Goal: Task Accomplishment & Management: Manage account settings

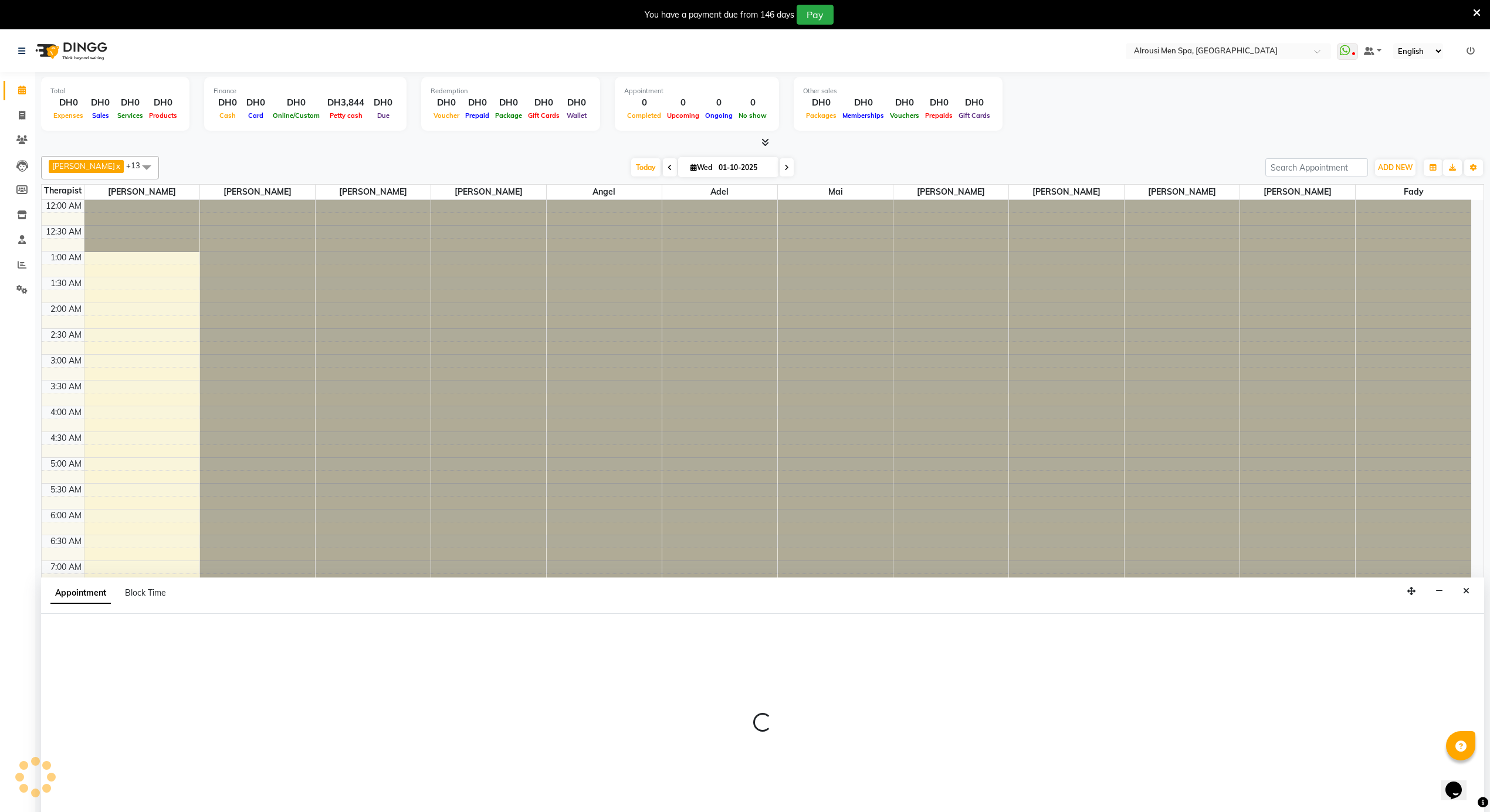
select select "38891"
select select "tentative"
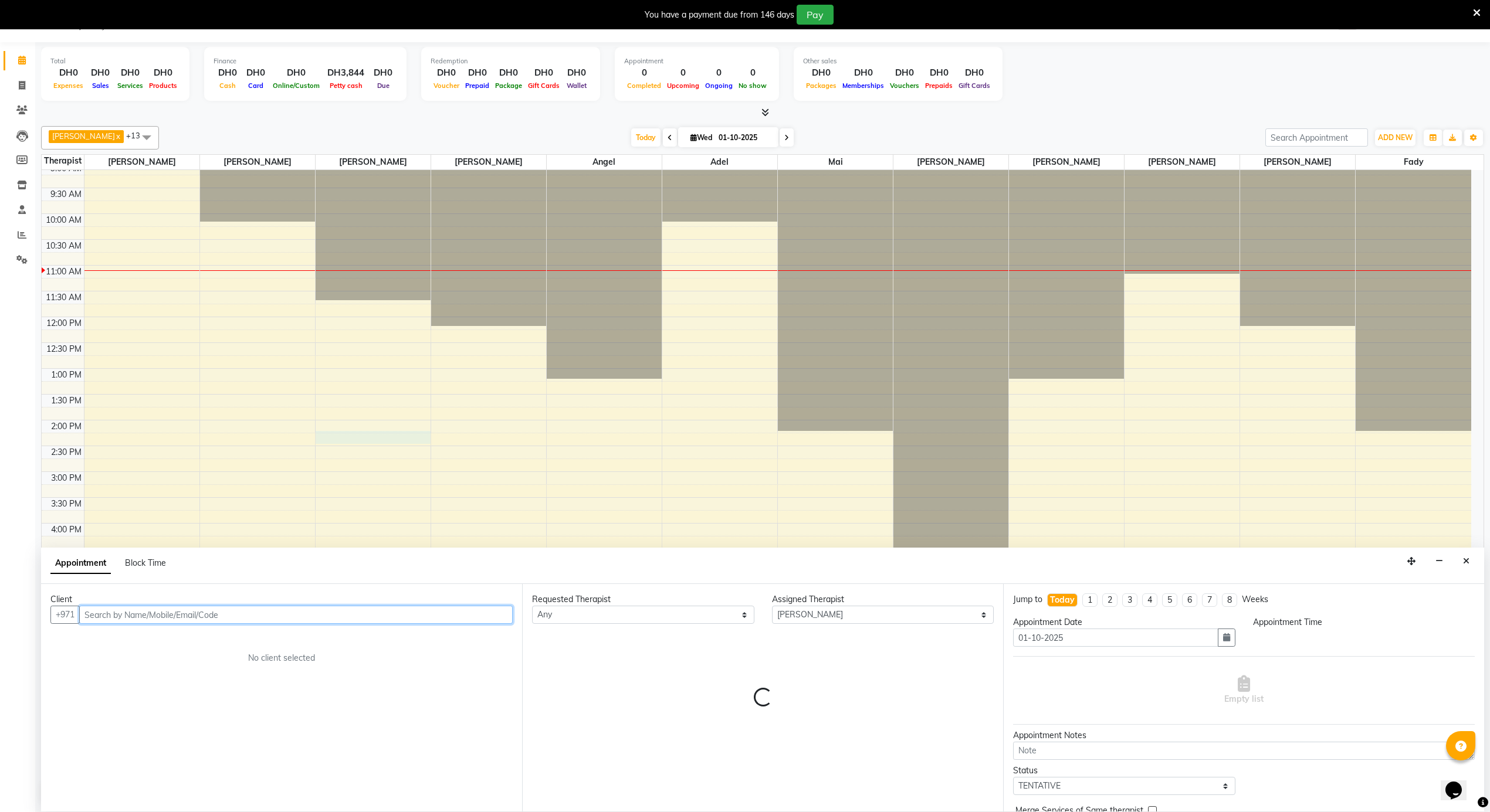
select select "840"
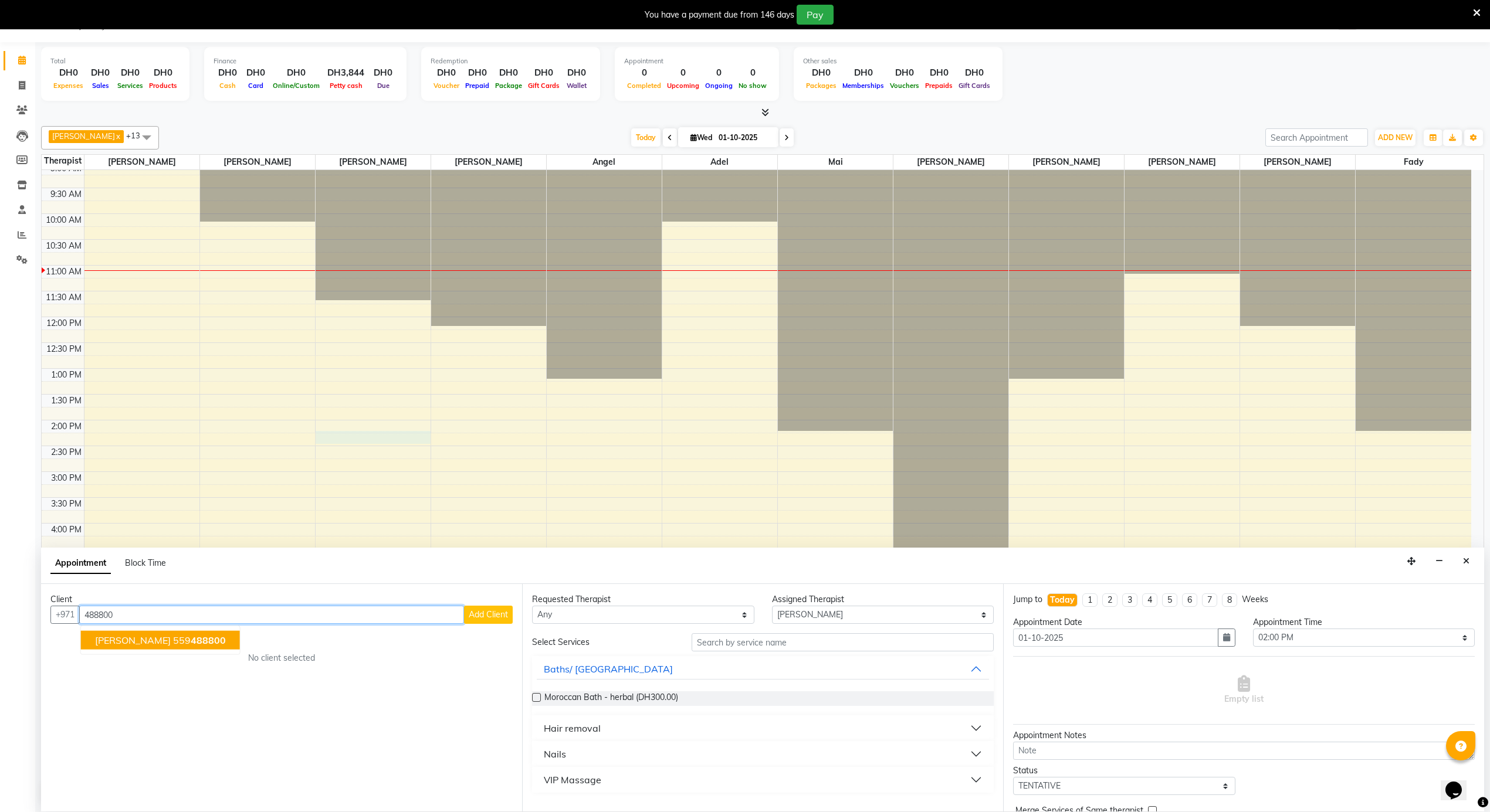
click at [141, 640] on span "[PERSON_NAME]" at bounding box center [132, 640] width 76 height 11
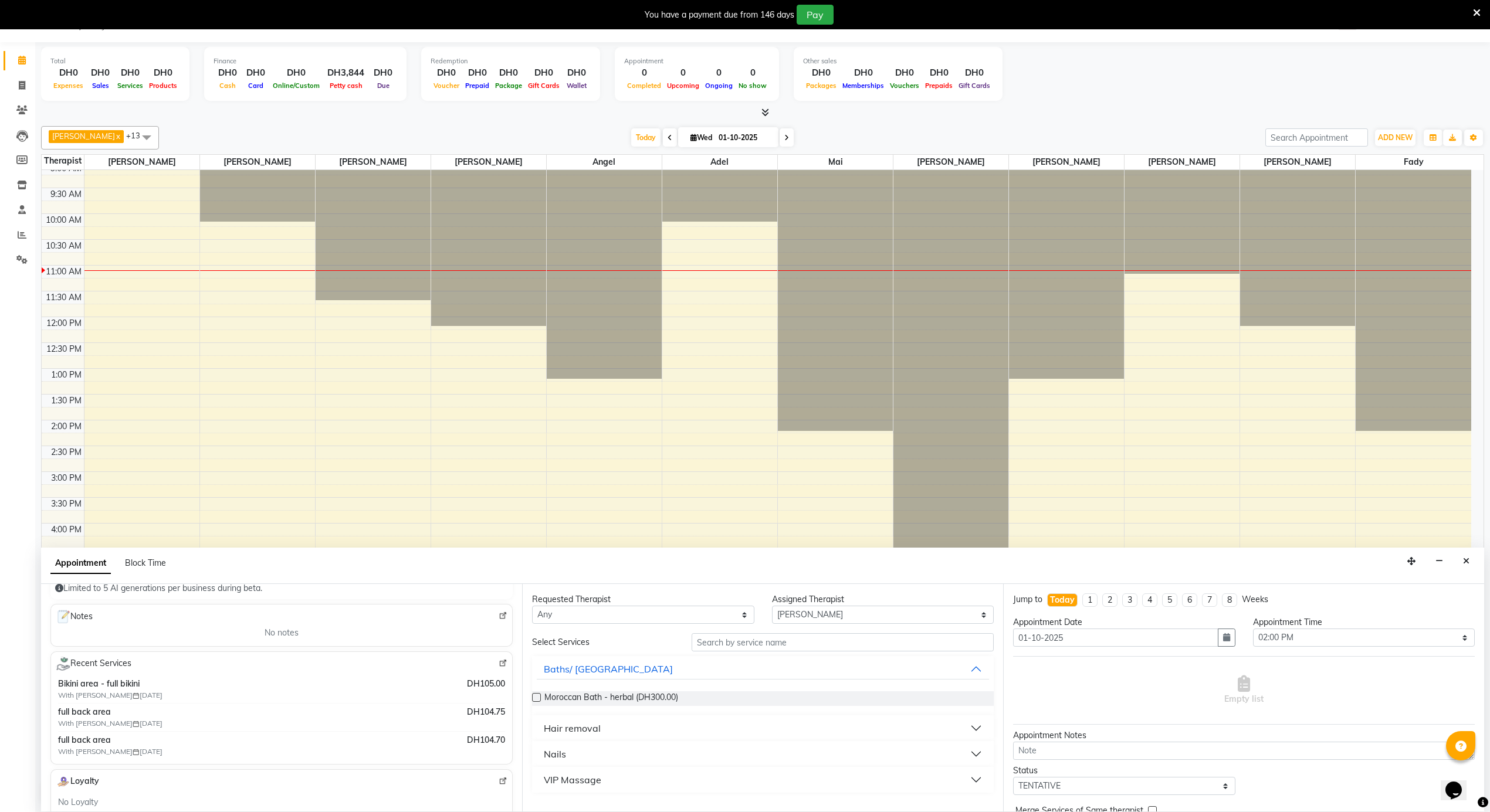
scroll to position [78, 0]
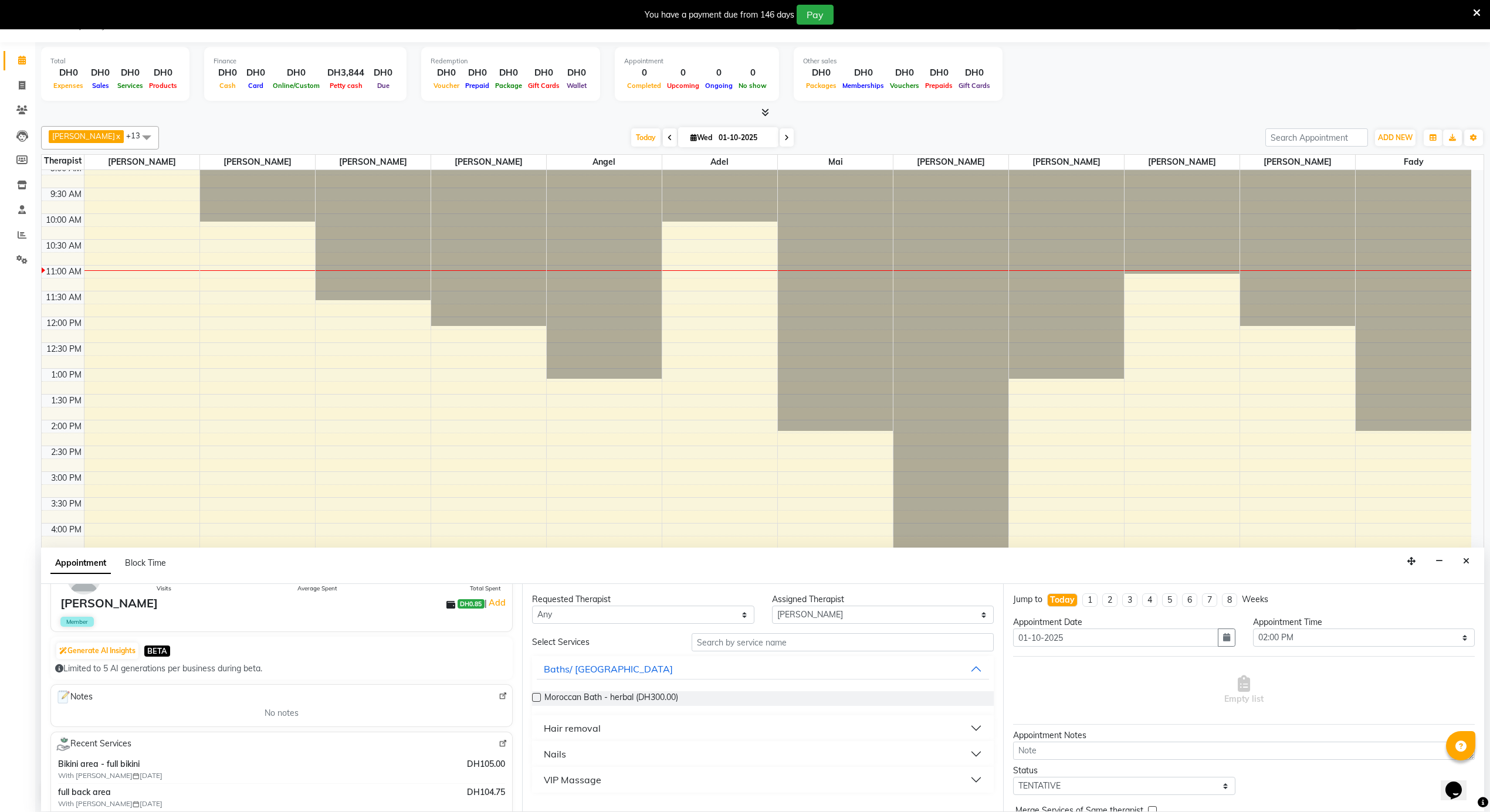
type input "559488800"
click at [573, 617] on select "Any [PERSON_NAME] [PERSON_NAME] [PERSON_NAME] [PERSON_NAME] Mai [PERSON_NAME] […" at bounding box center [643, 614] width 223 height 18
select select "38891"
click at [532, 606] on select "Any [PERSON_NAME] [PERSON_NAME] [PERSON_NAME] [PERSON_NAME] Mai [PERSON_NAME] […" at bounding box center [643, 614] width 223 height 18
click at [574, 732] on div "Hair removal" at bounding box center [572, 728] width 57 height 14
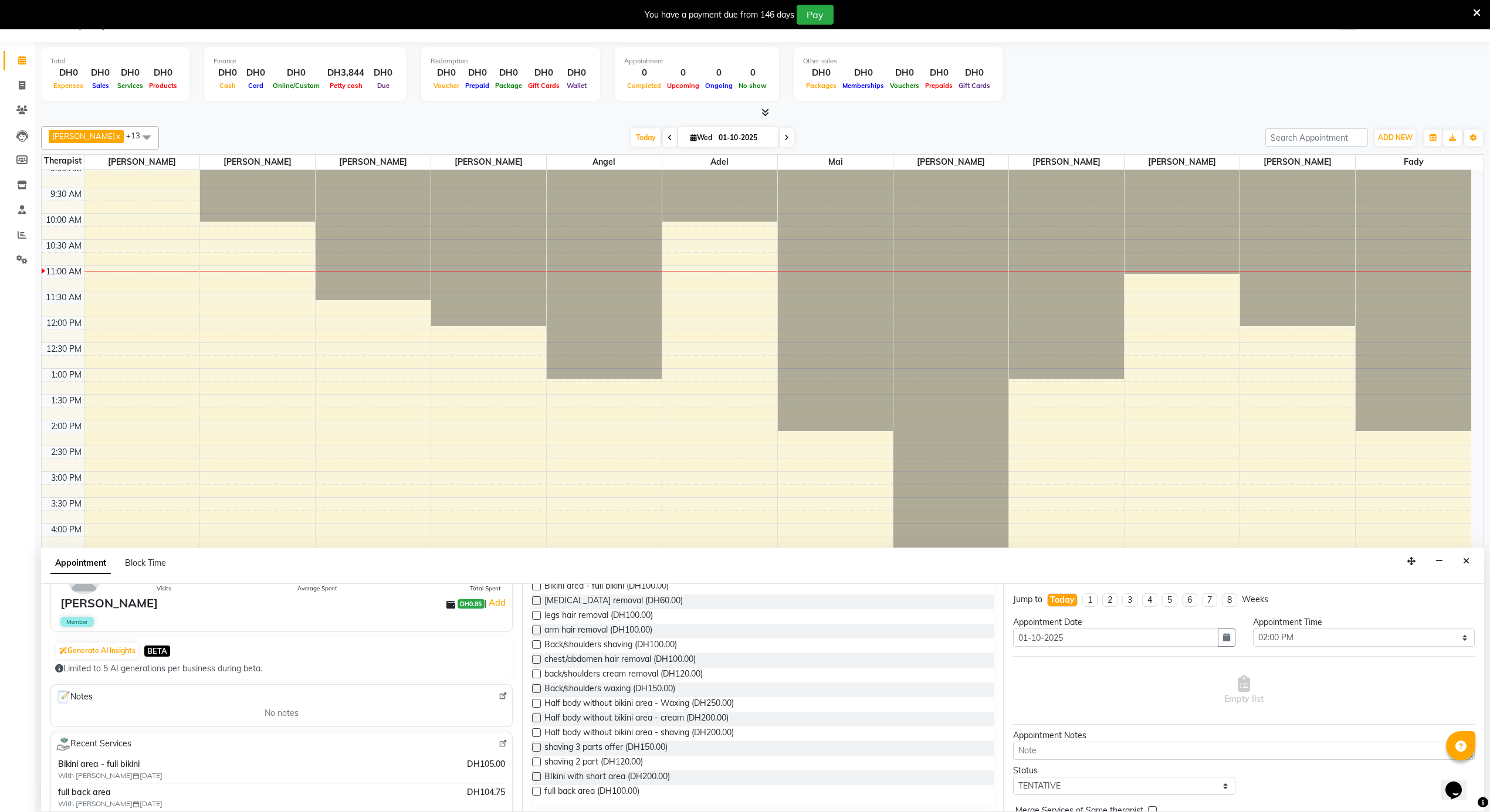
scroll to position [313, 0]
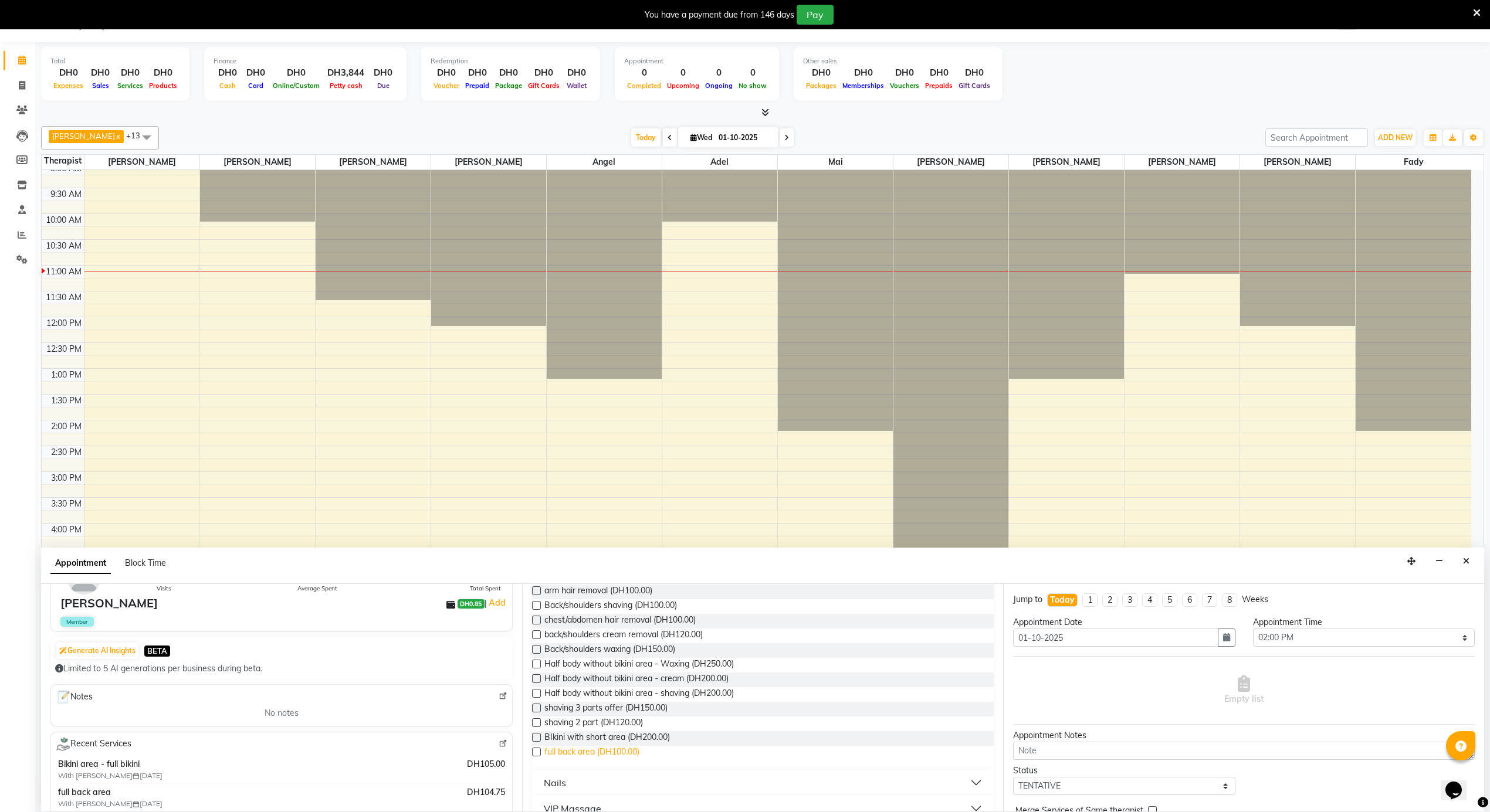
click at [620, 750] on span "full back area (DH100.00)" at bounding box center [591, 754] width 95 height 15
checkbox input "false"
click at [1090, 694] on input "text" at bounding box center [1115, 691] width 52 height 12
click at [1084, 723] on div "11:30 AM" at bounding box center [1128, 712] width 86 height 22
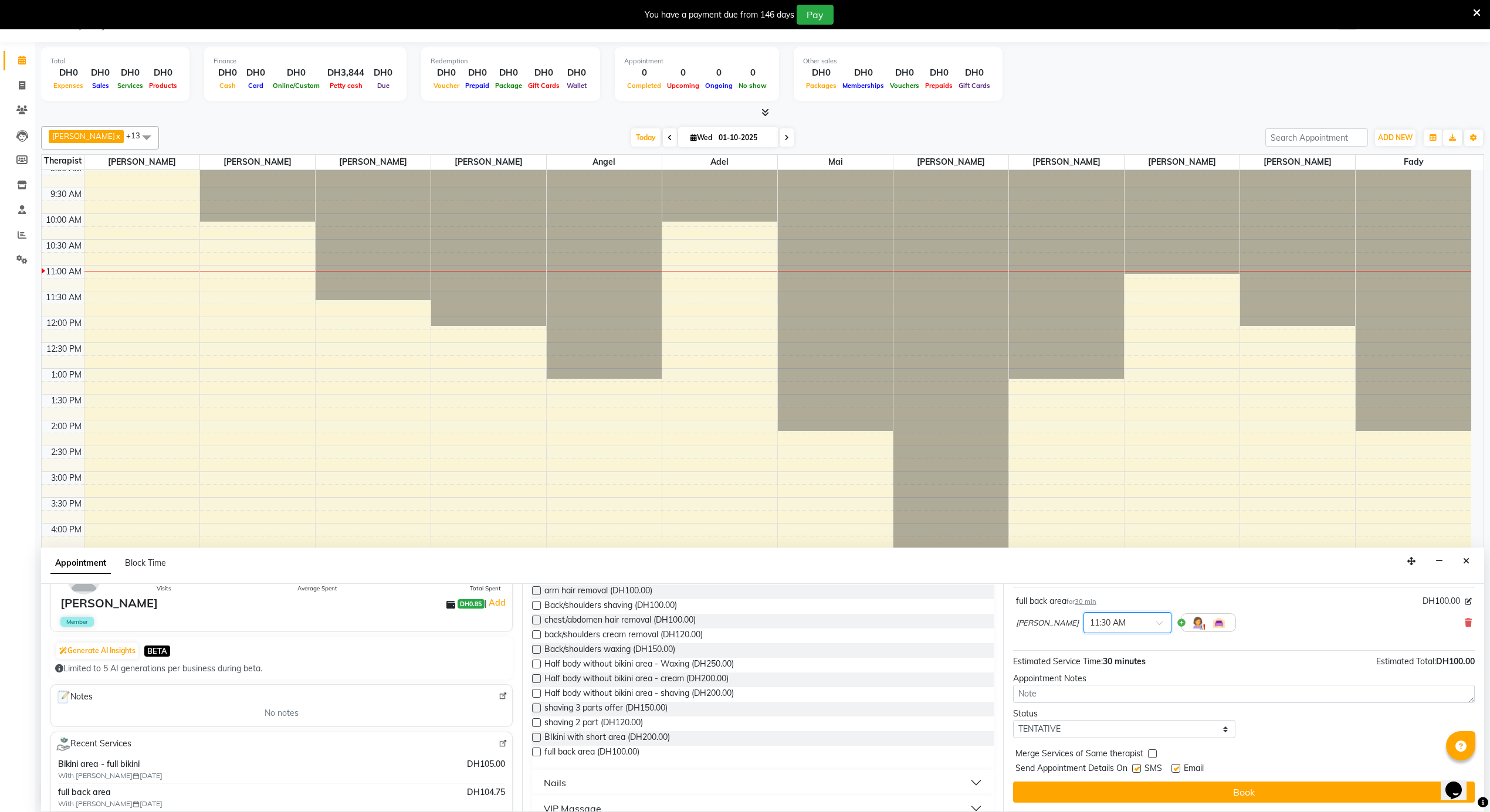
scroll to position [71, 0]
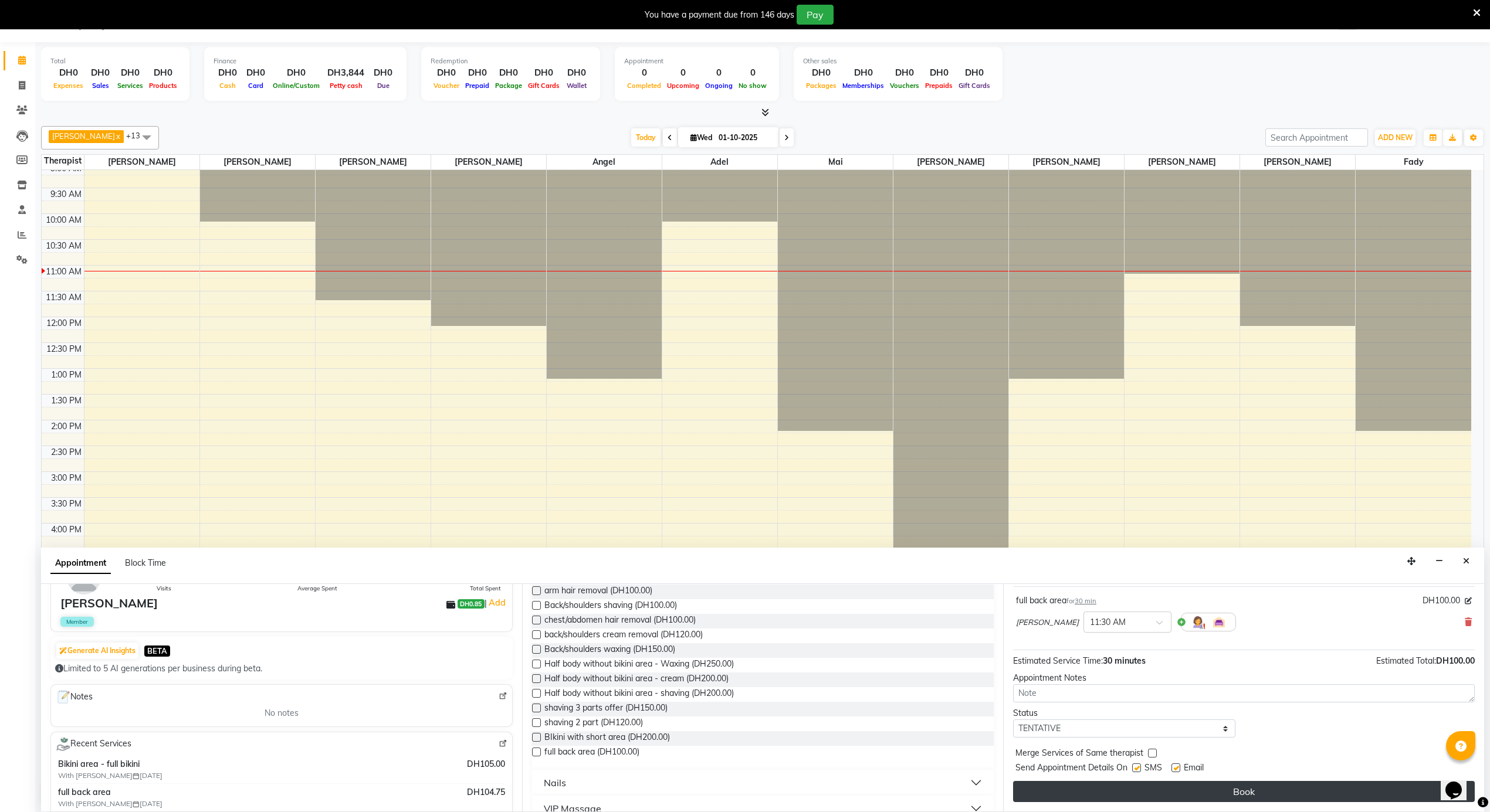
click at [1124, 792] on button "Book" at bounding box center [1244, 791] width 462 height 21
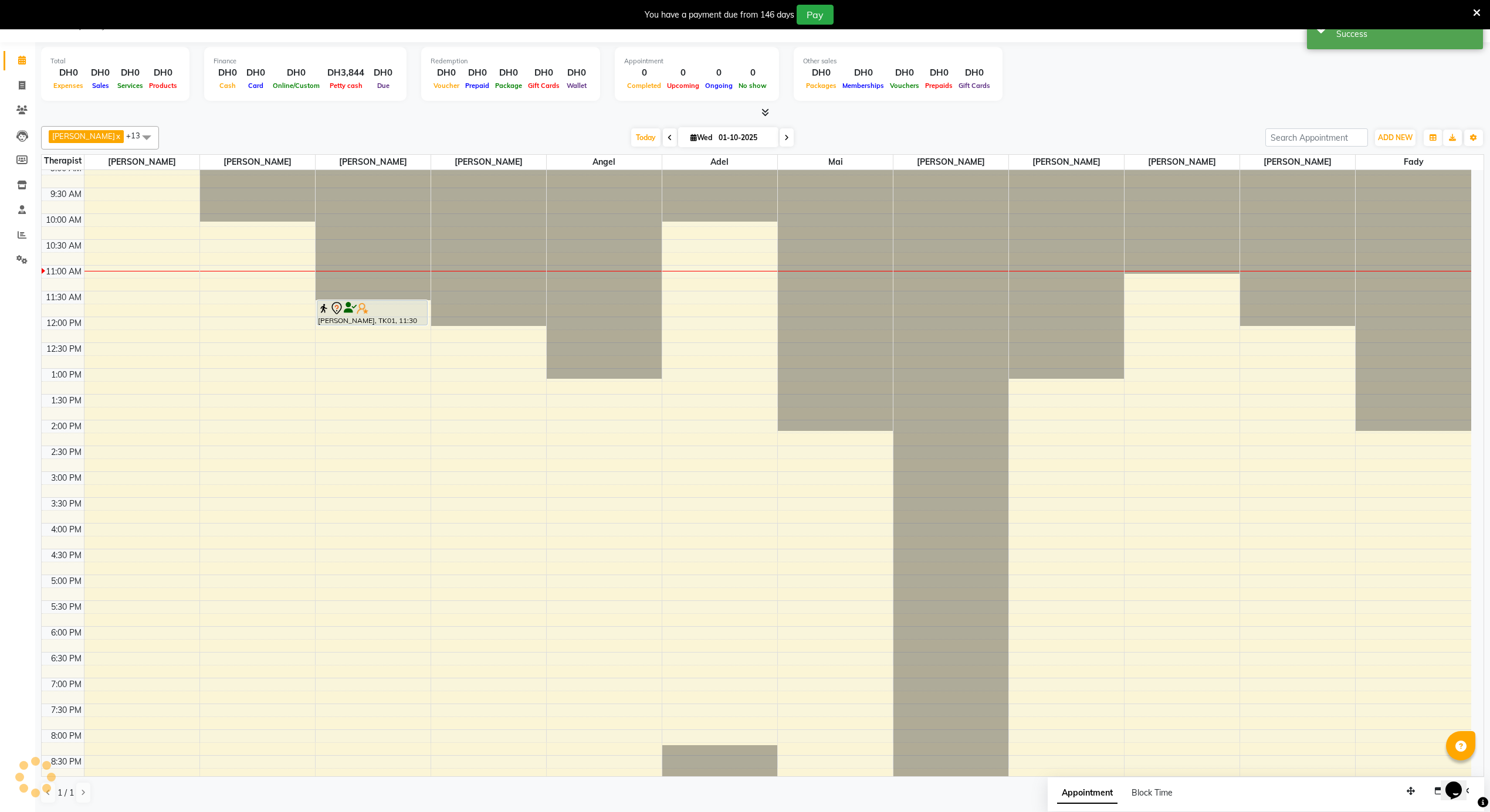
scroll to position [0, 0]
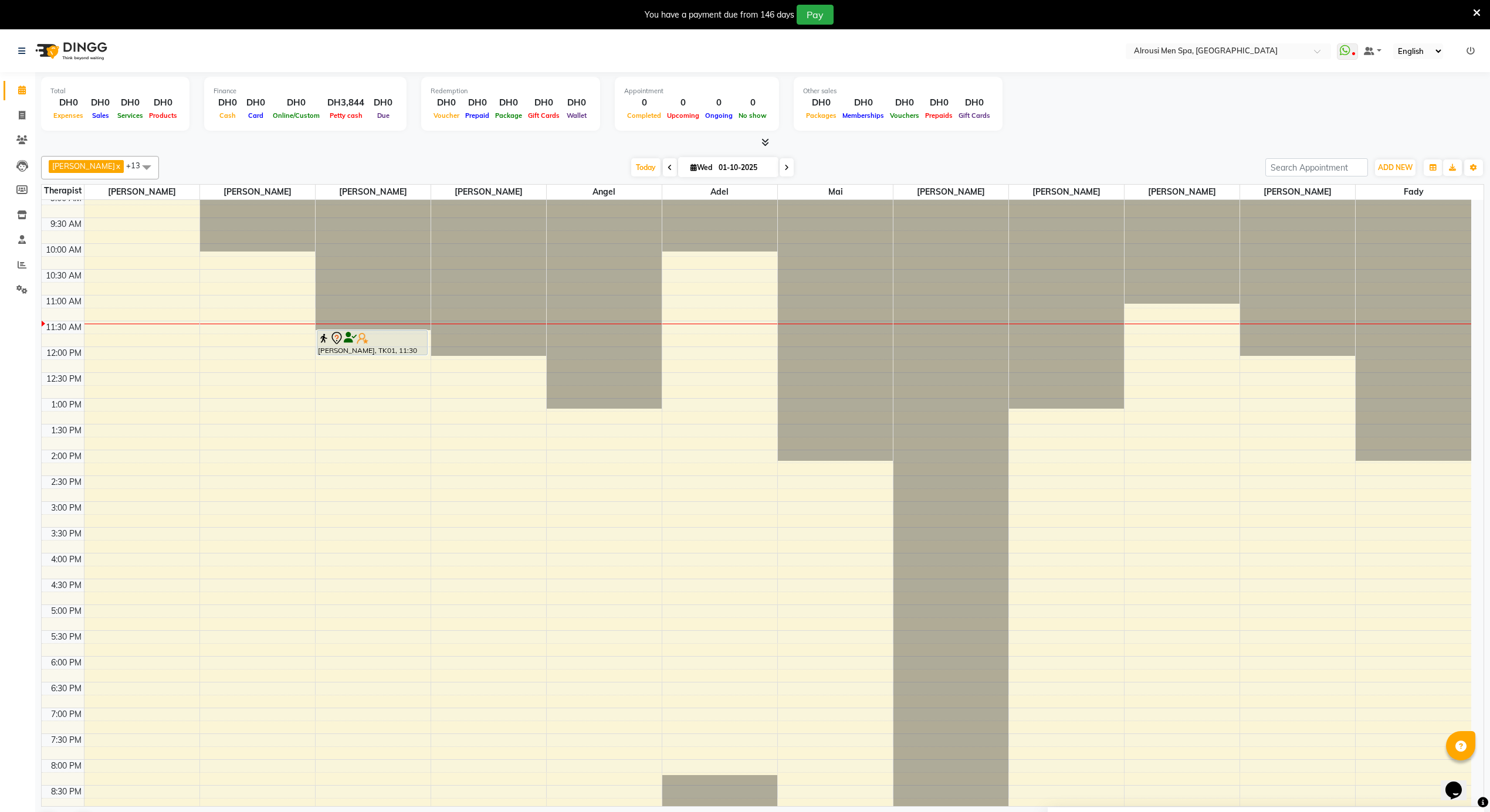
click at [405, 529] on div "12:00 AM 12:30 AM 1:00 AM 1:30 AM 2:00 AM 2:30 AM 3:00 AM 3:30 AM 4:00 AM 4:30 …" at bounding box center [756, 346] width 1430 height 1238
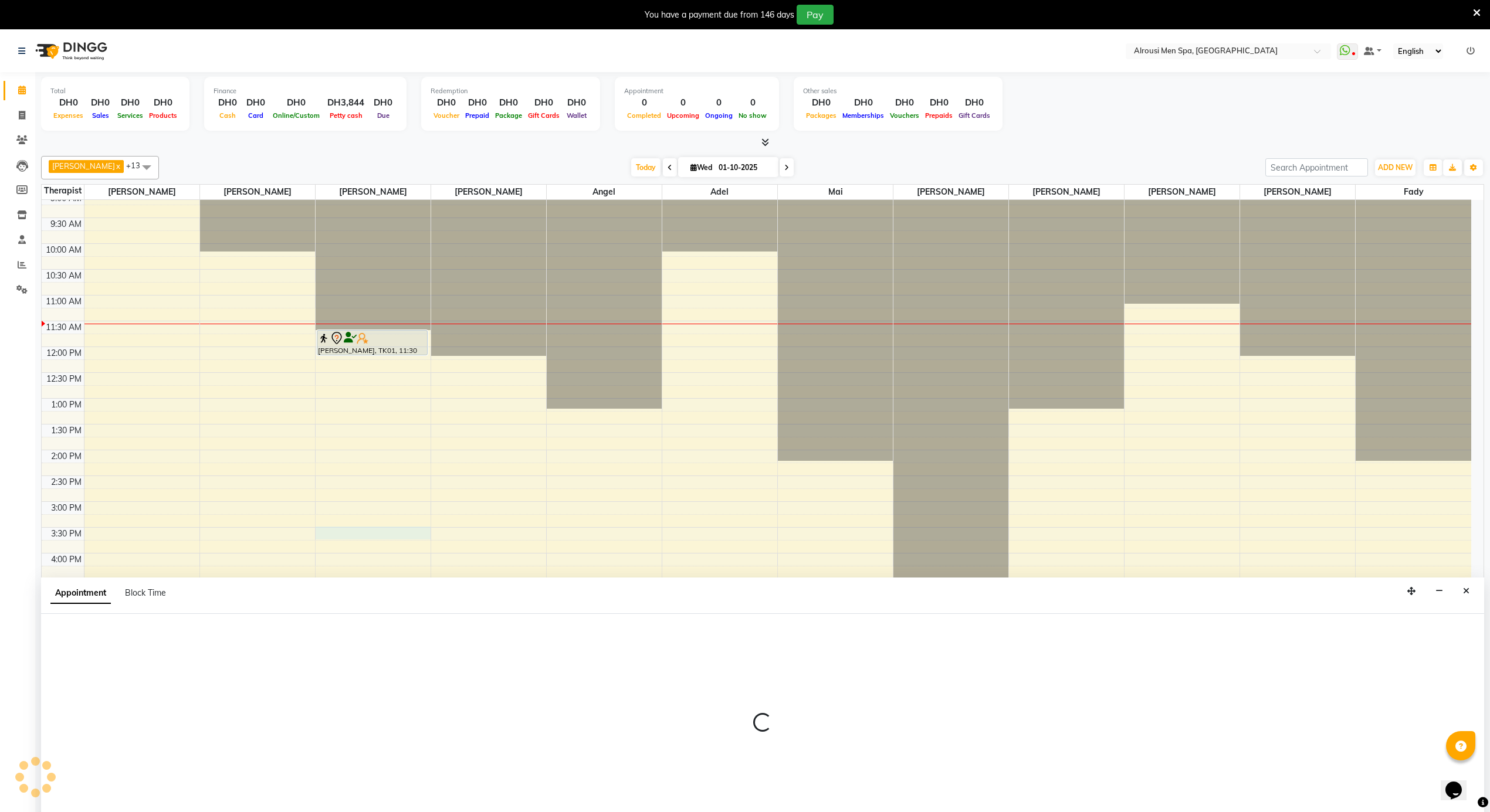
scroll to position [30, 0]
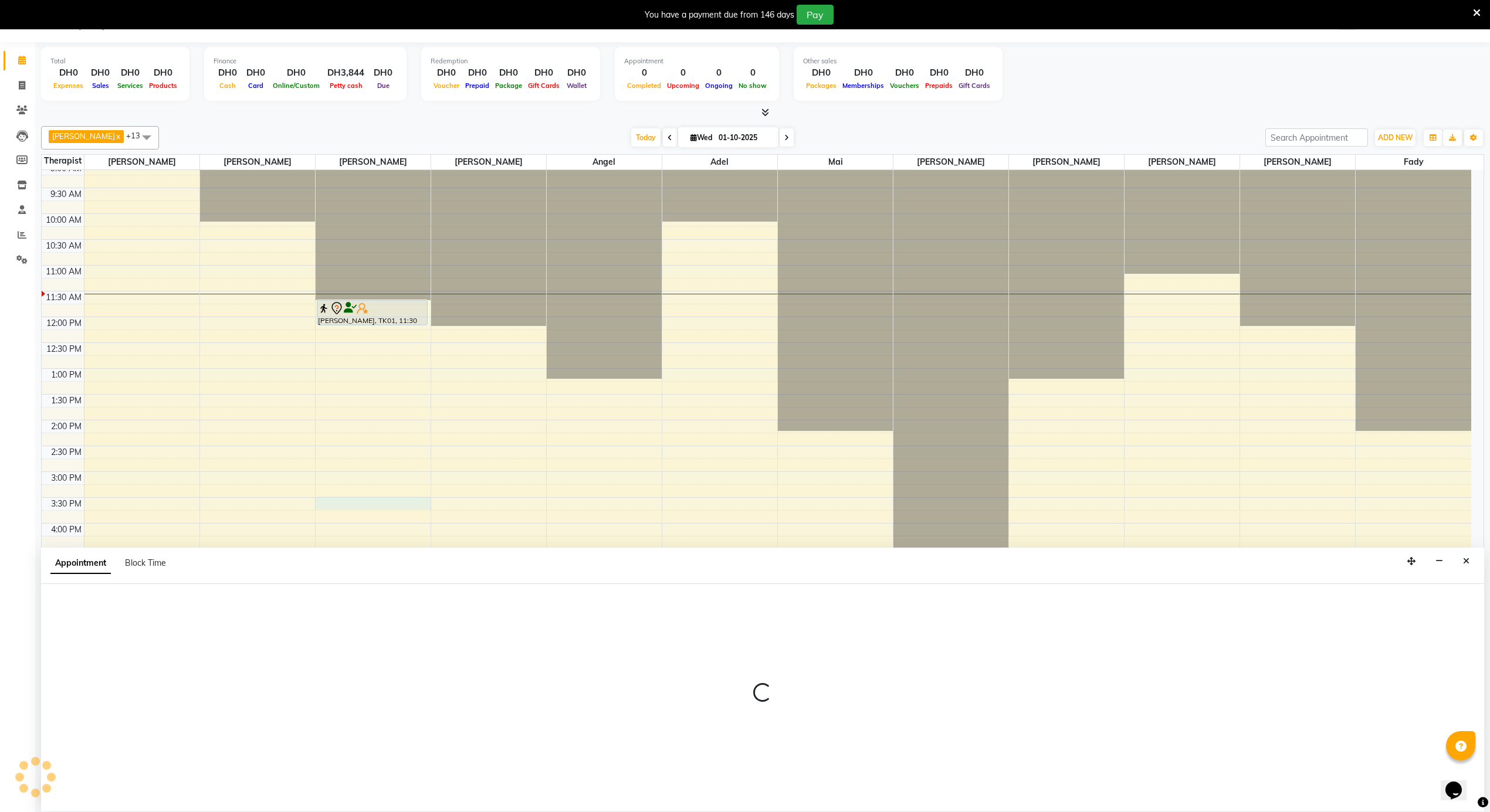
select select "38891"
select select "915"
select select "tentative"
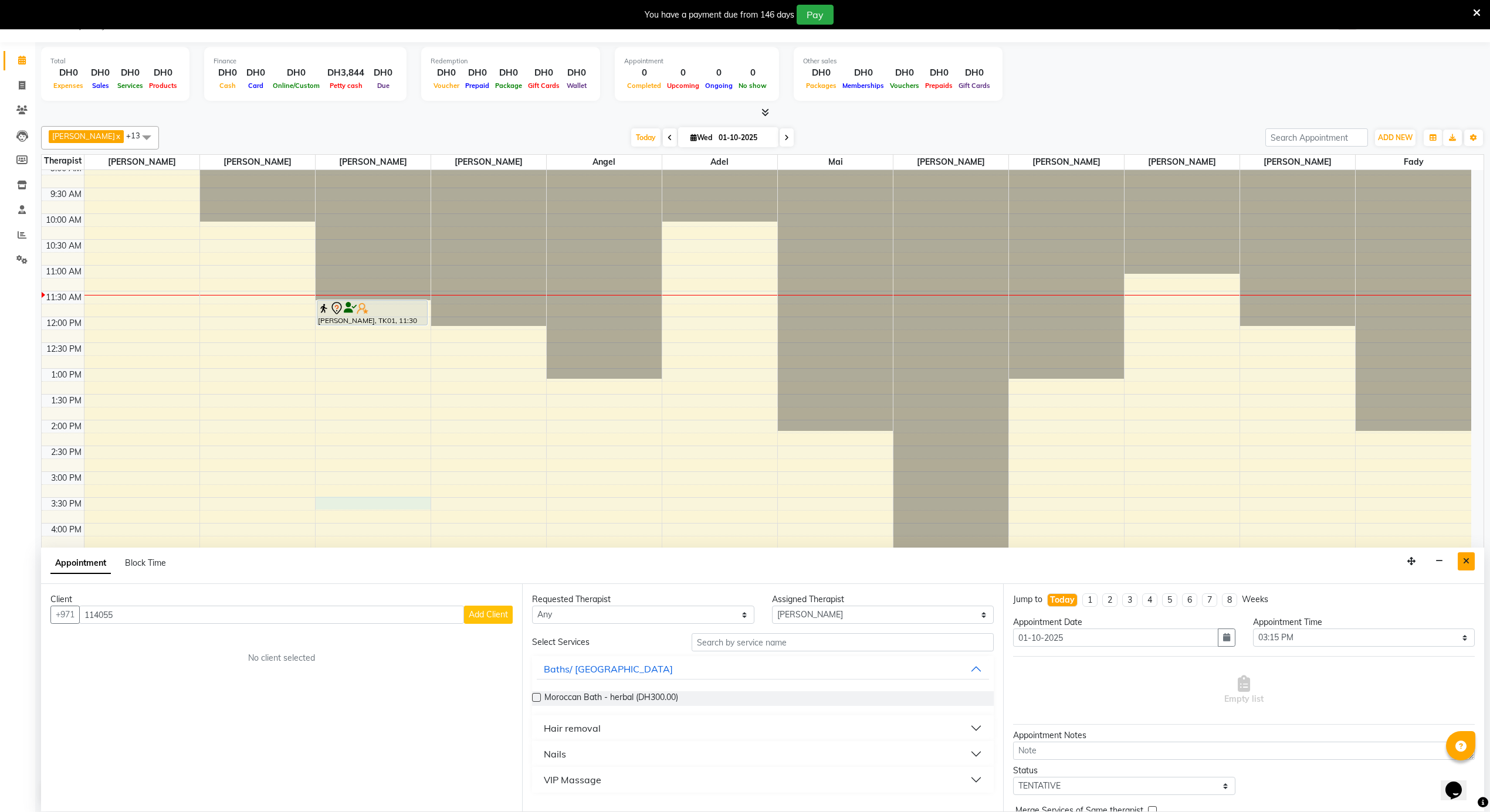
type input "114055"
click at [1467, 558] on icon "Close" at bounding box center [1466, 561] width 7 height 8
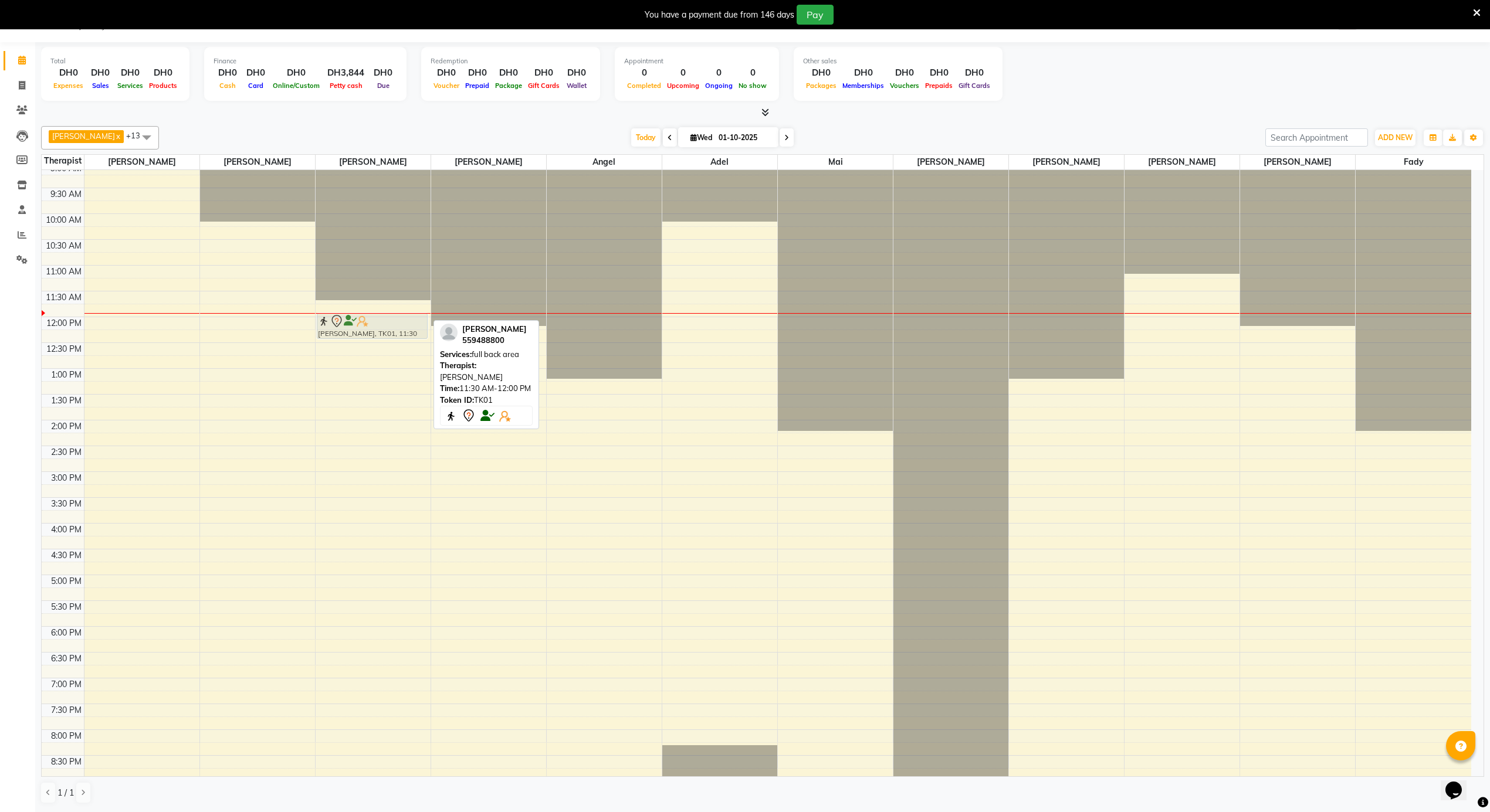
drag, startPoint x: 382, startPoint y: 310, endPoint x: 378, endPoint y: 329, distance: 19.4
click at [379, 329] on div "[PERSON_NAME], TK01, 11:30 AM-12:00 PM, full back area [PERSON_NAME], TK01, 11:…" at bounding box center [373, 316] width 115 height 1238
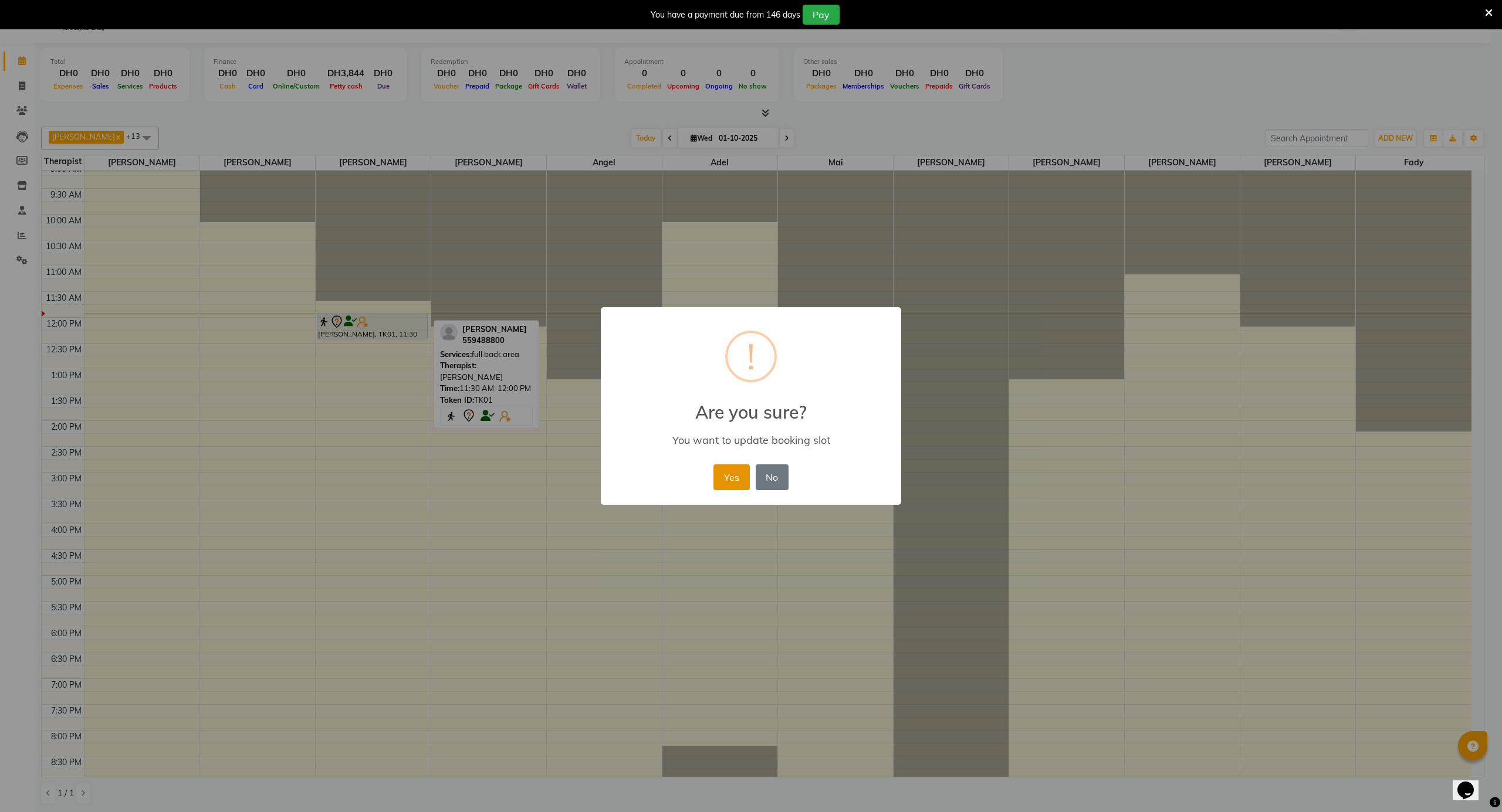
click at [727, 475] on button "Yes" at bounding box center [731, 477] width 36 height 25
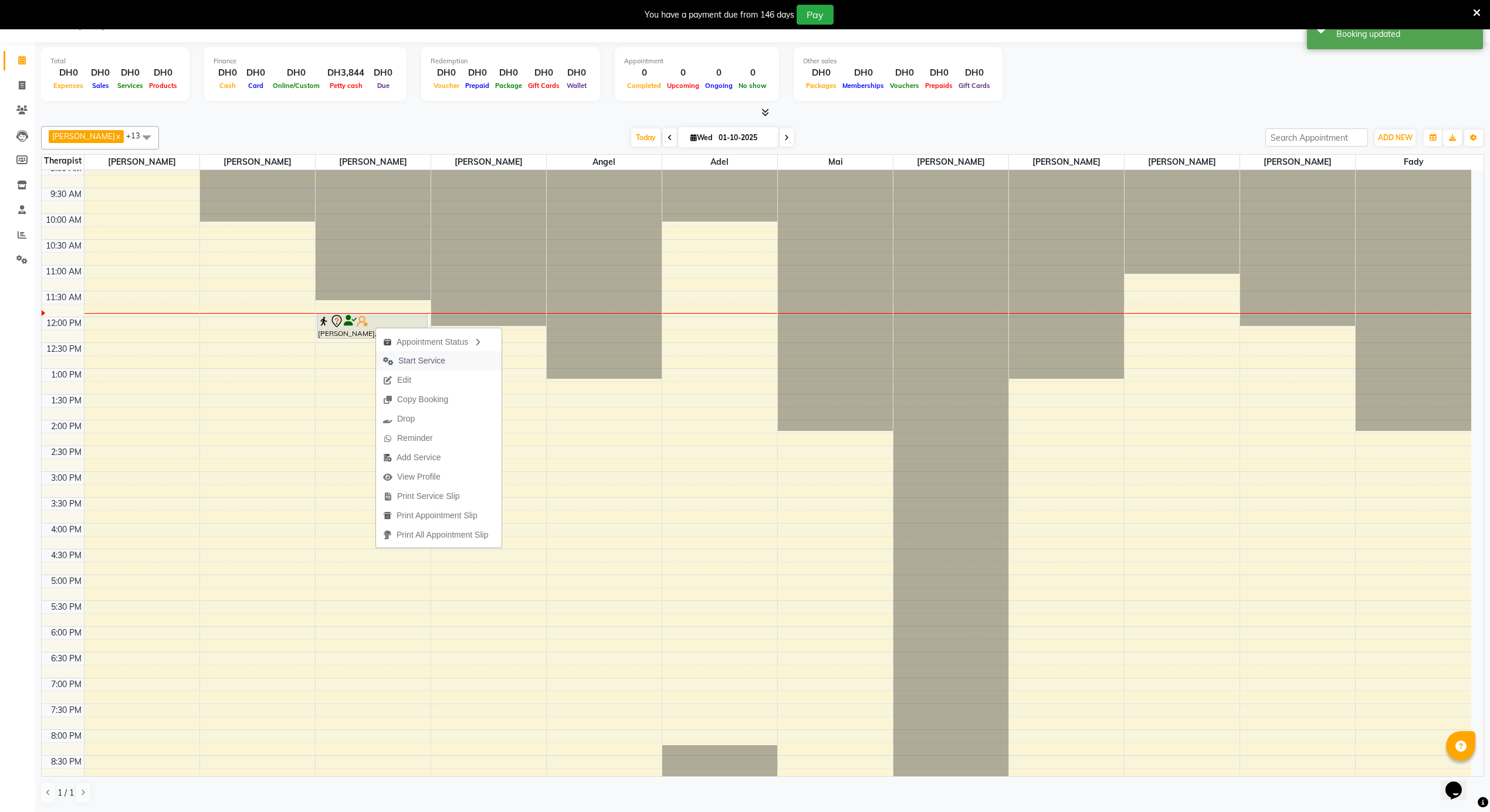
click at [434, 362] on span "Start Service" at bounding box center [422, 360] width 47 height 12
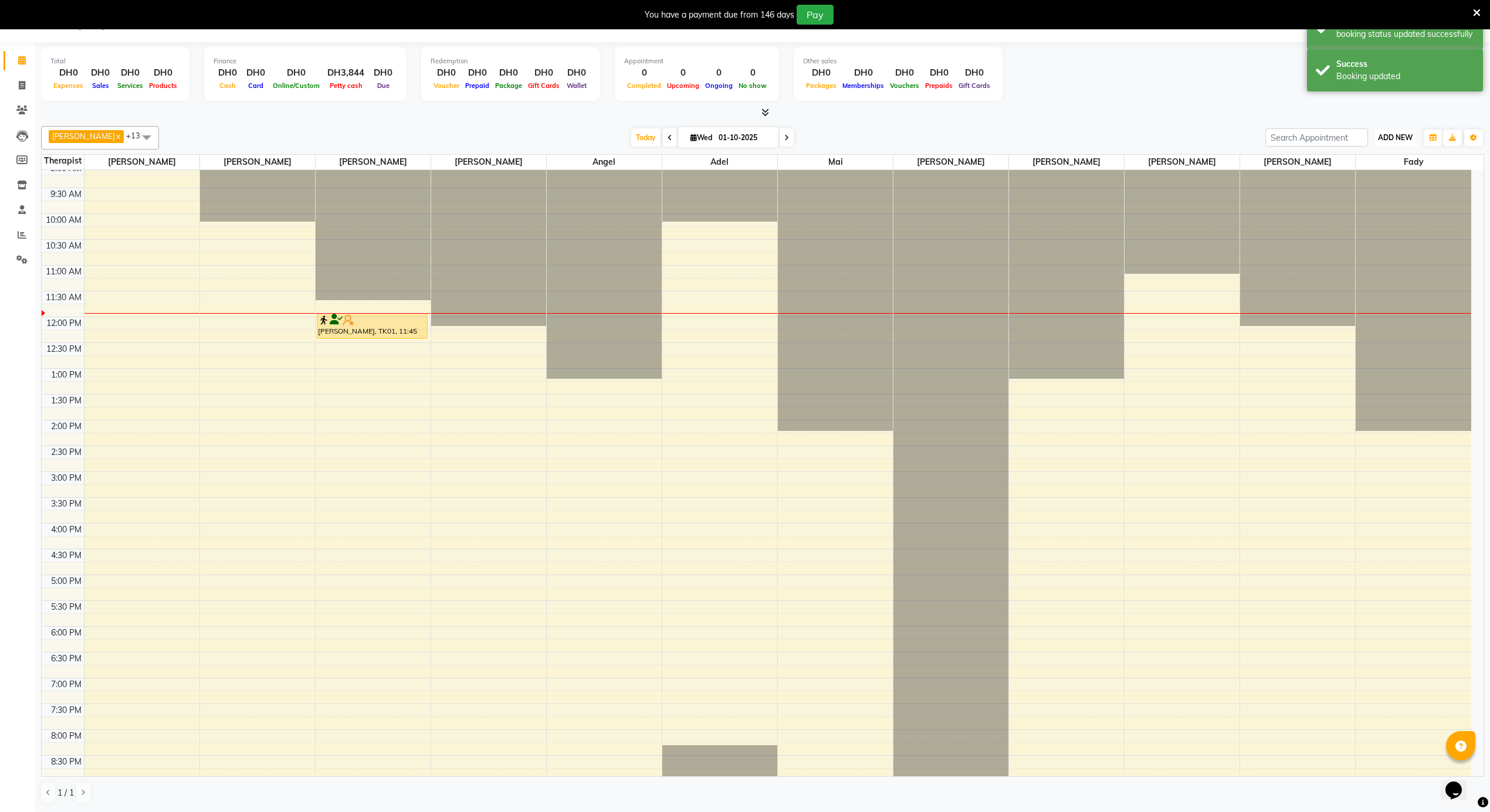
click at [1394, 133] on span "ADD NEW" at bounding box center [1395, 137] width 35 height 8
click at [1369, 192] on link "Add Expense" at bounding box center [1368, 192] width 93 height 15
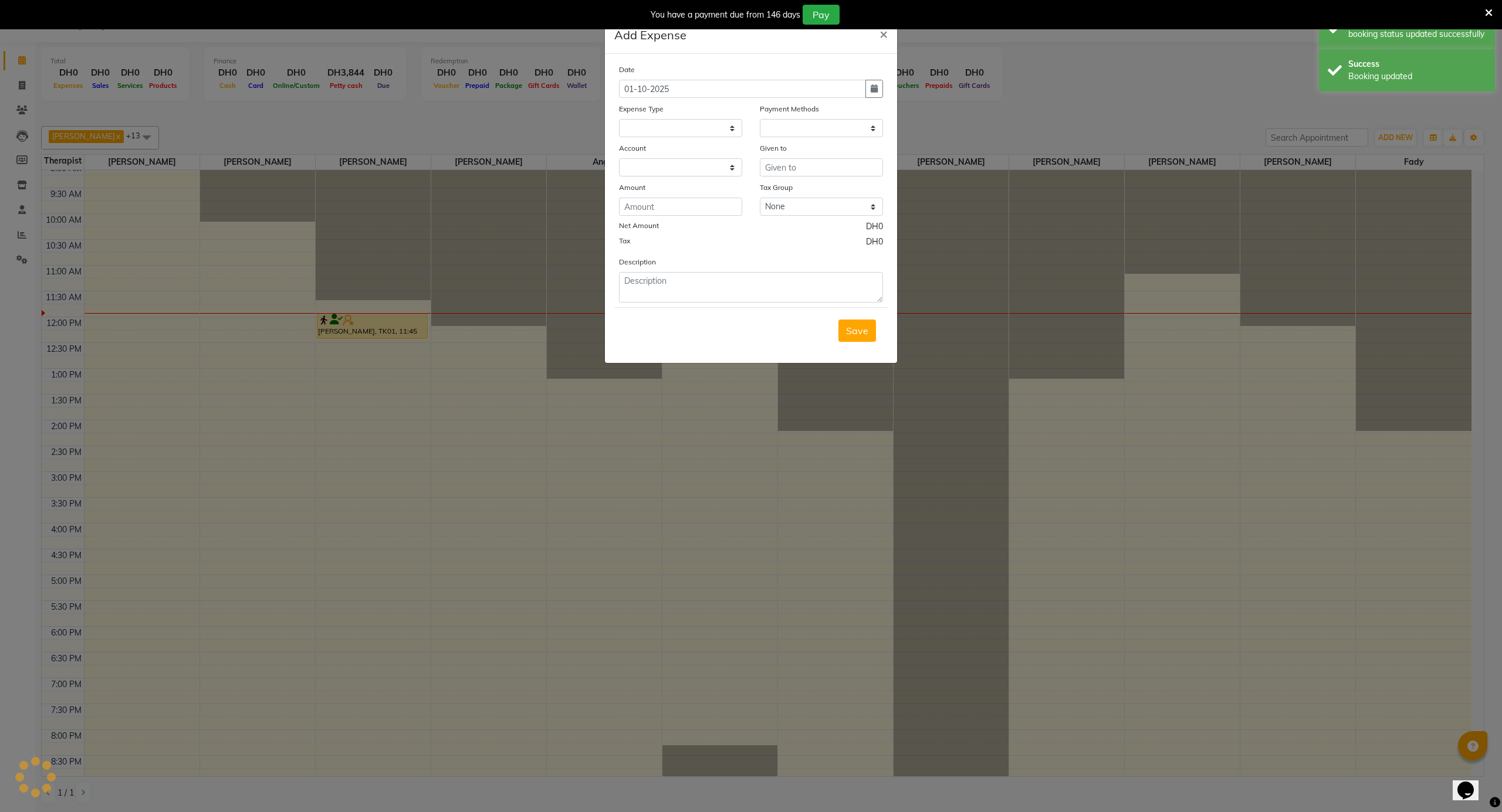
select select
select select "1"
select select "4622"
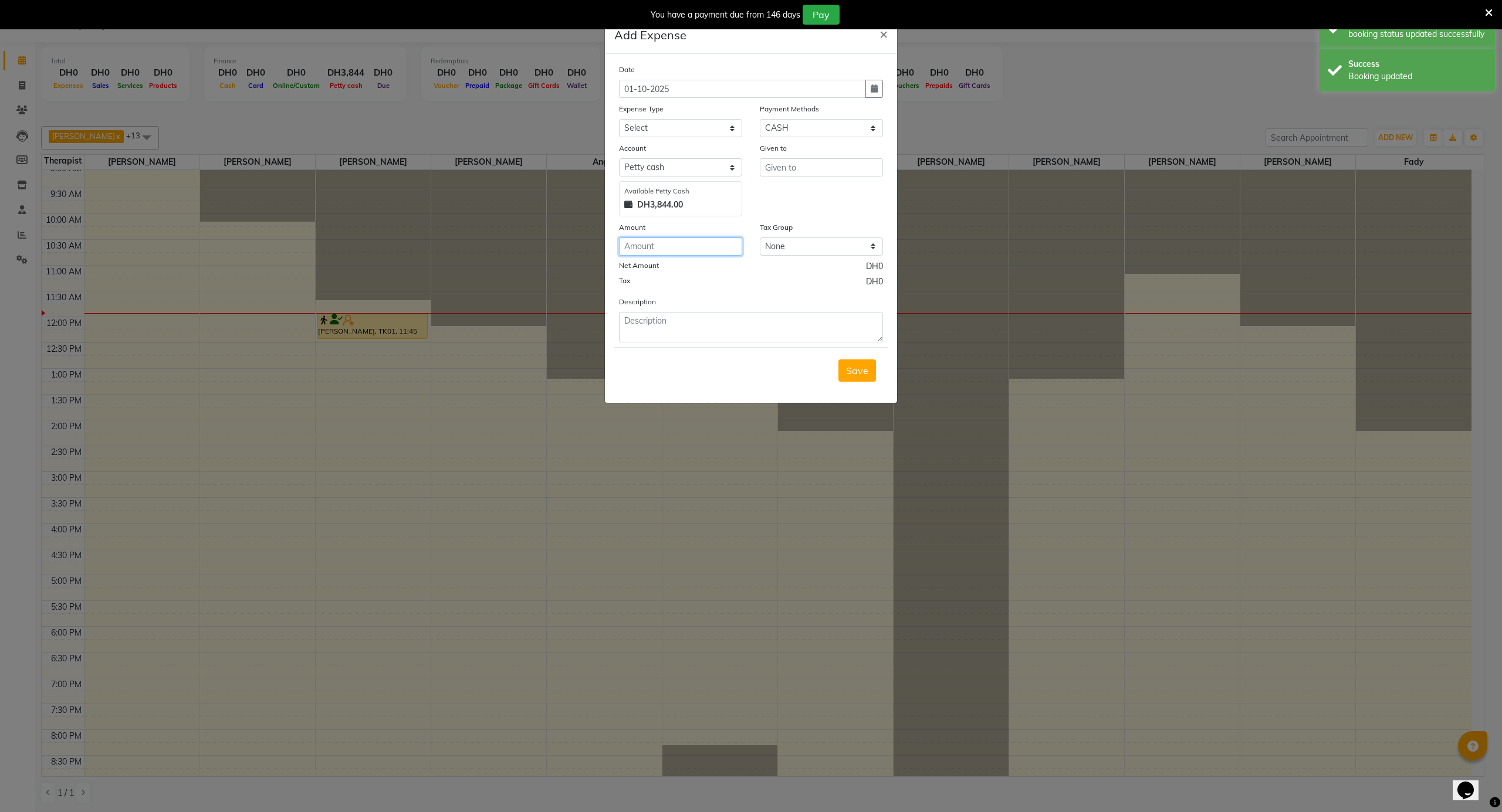
click at [657, 244] on input "number" at bounding box center [680, 246] width 123 height 18
type input "2"
click at [657, 131] on select "Select [PERSON_NAME] Personal abo abdallah services Advance Salary [PERSON_NAME…" at bounding box center [680, 128] width 123 height 18
select select "11422"
click at [619, 119] on select "Select [PERSON_NAME] Personal abo abdallah services Advance Salary [PERSON_NAME…" at bounding box center [680, 128] width 123 height 18
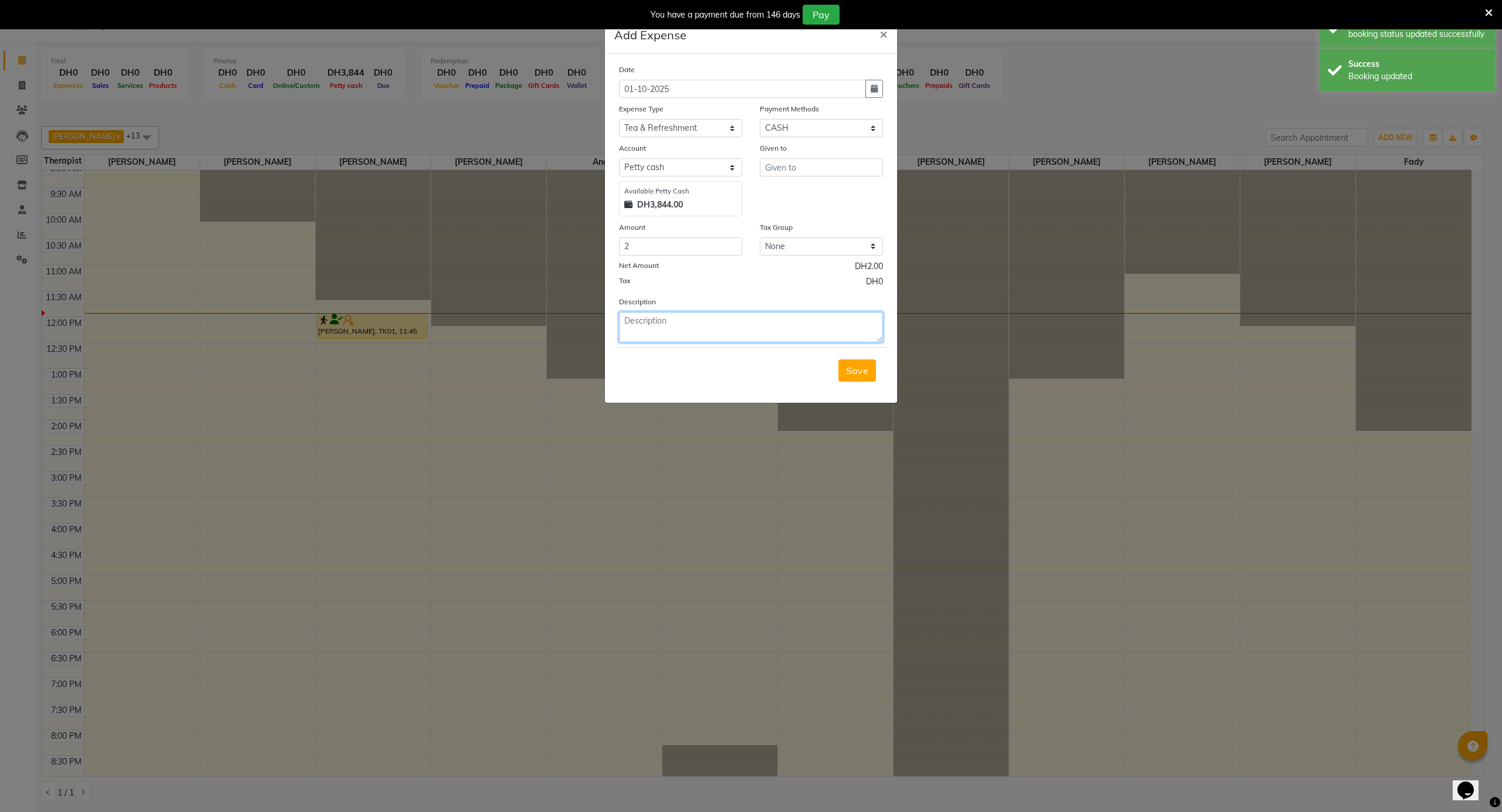
click at [678, 325] on textarea at bounding box center [750, 327] width 264 height 30
drag, startPoint x: 678, startPoint y: 325, endPoint x: 686, endPoint y: 340, distance: 17.0
click at [685, 340] on textarea at bounding box center [750, 327] width 264 height 30
type textarea "نعنع"
click at [835, 163] on input "text" at bounding box center [820, 167] width 123 height 18
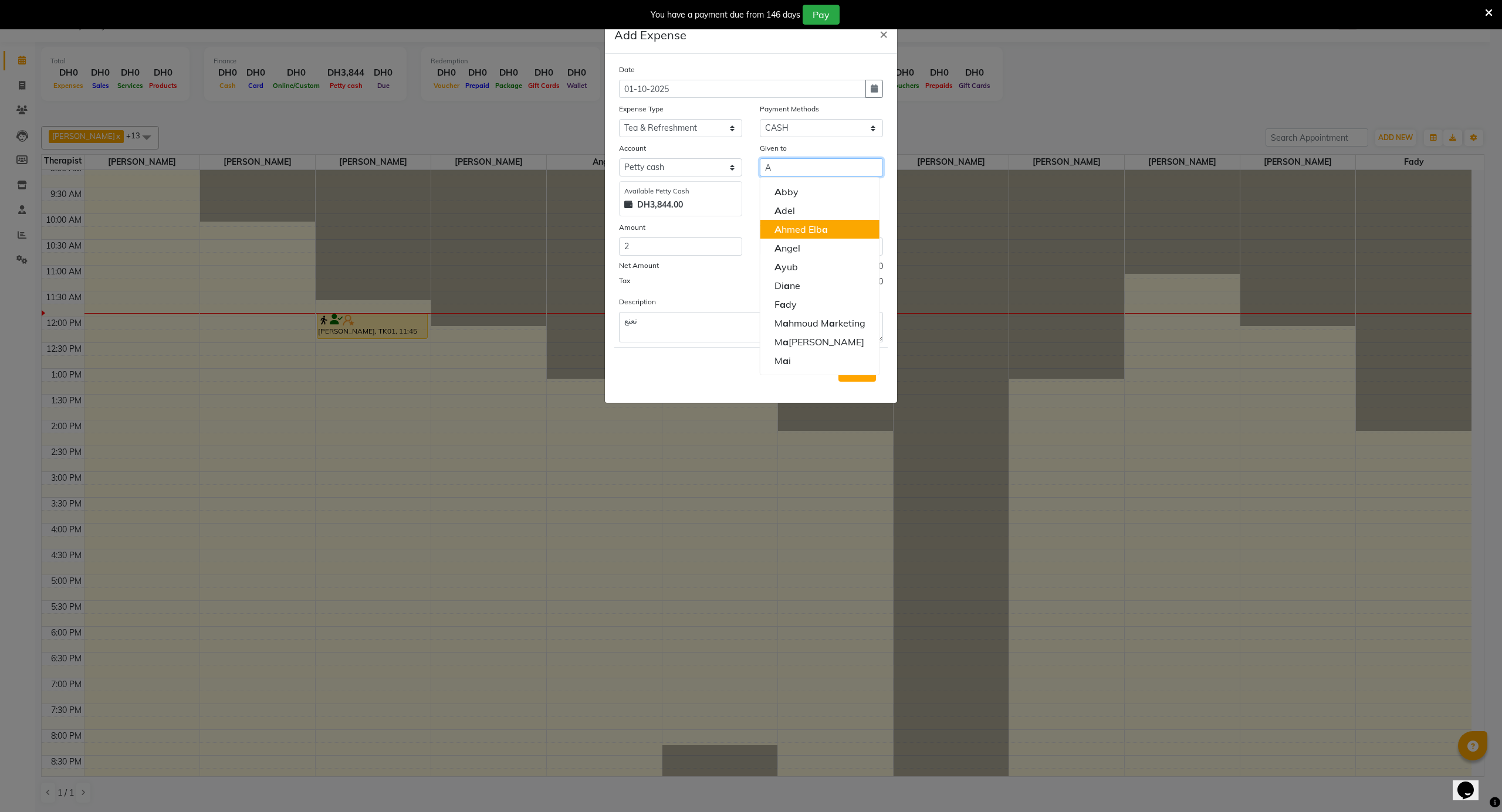
click at [806, 226] on ngb-highlight "A hmed Elb a" at bounding box center [801, 229] width 54 height 11
type input "[PERSON_NAME]"
click at [854, 368] on span "Save" at bounding box center [857, 371] width 23 height 11
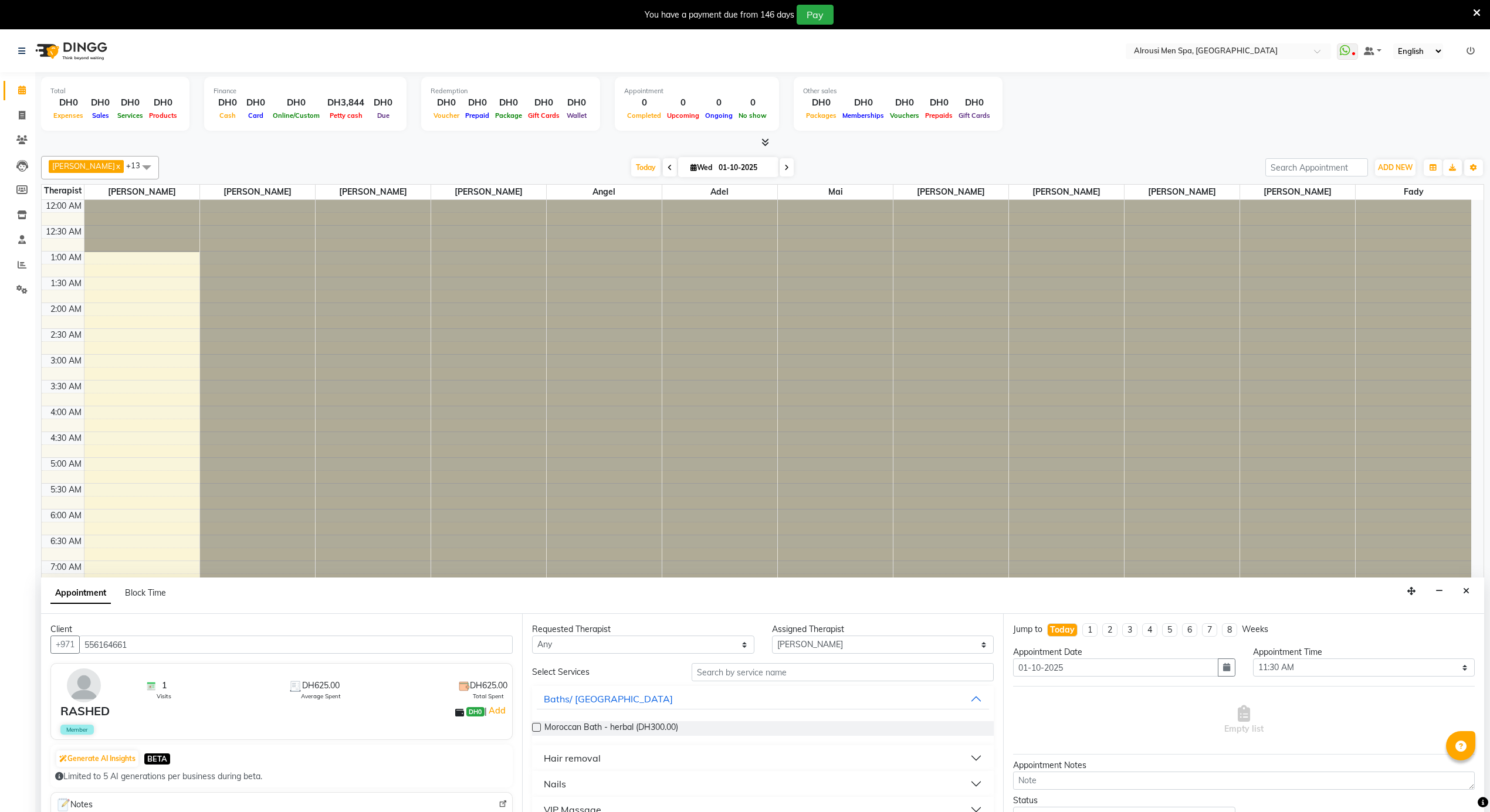
select select "38890"
select select "690"
select select "tentative"
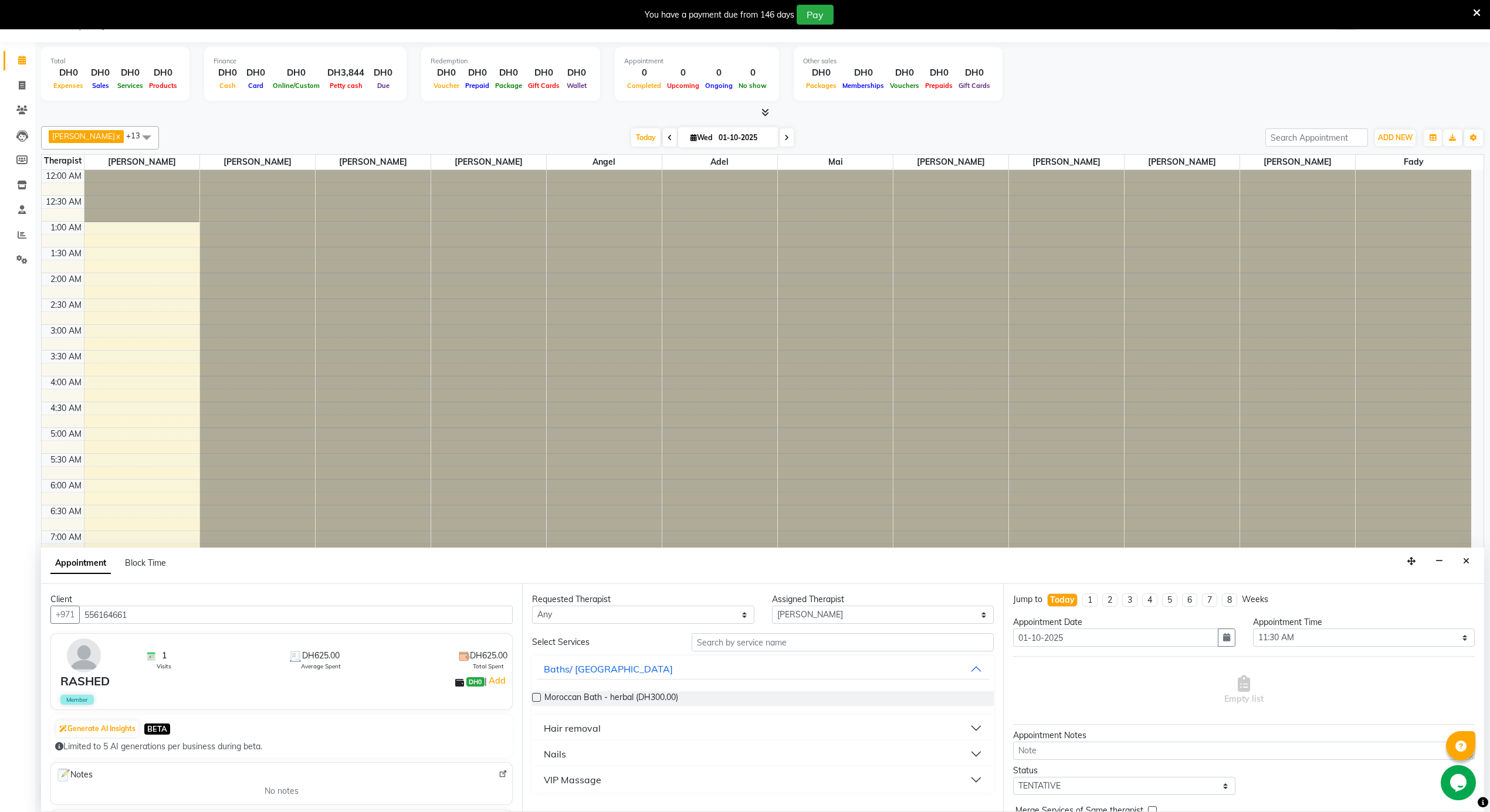
scroll to position [78, 0]
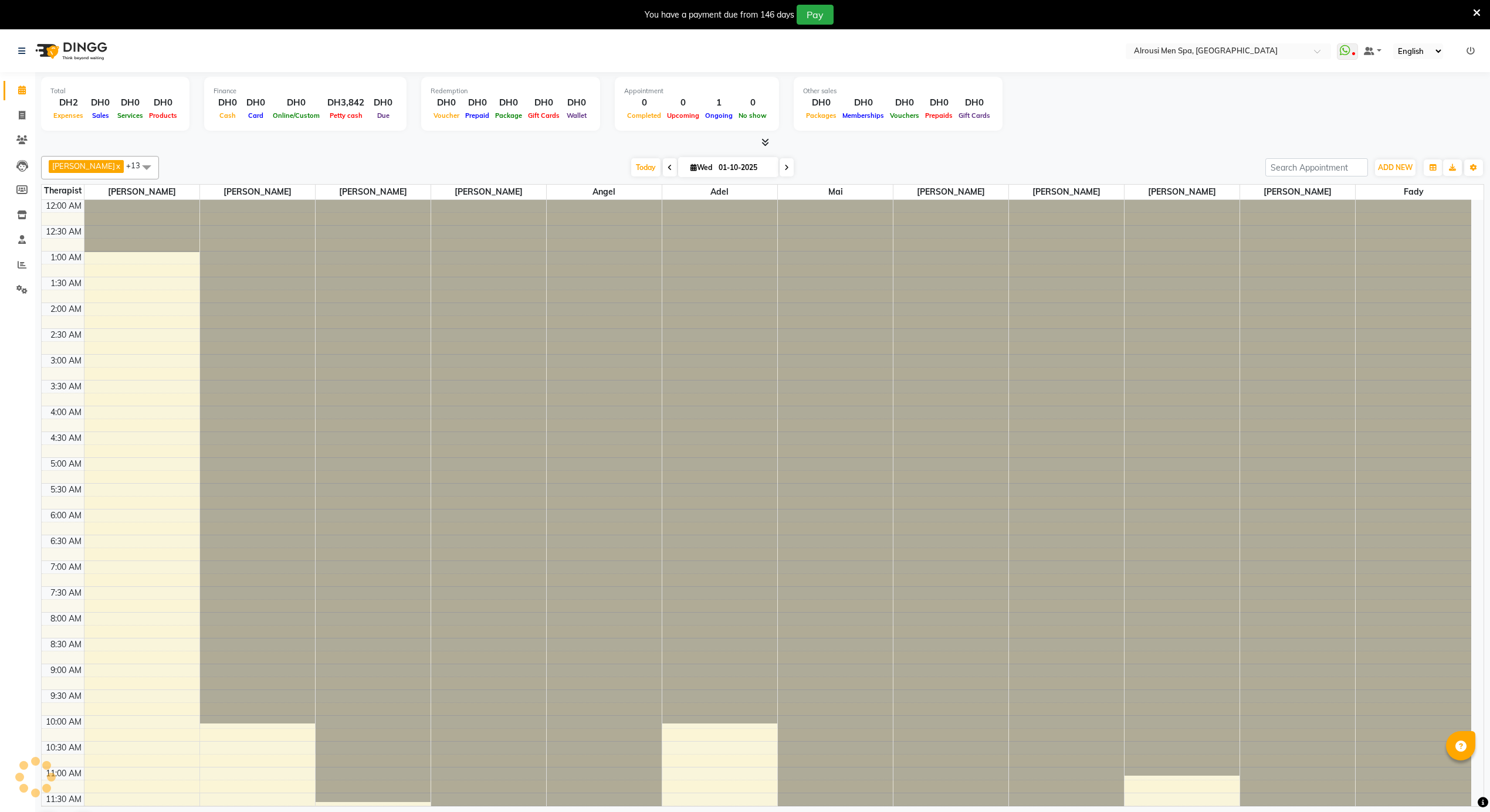
select select "en"
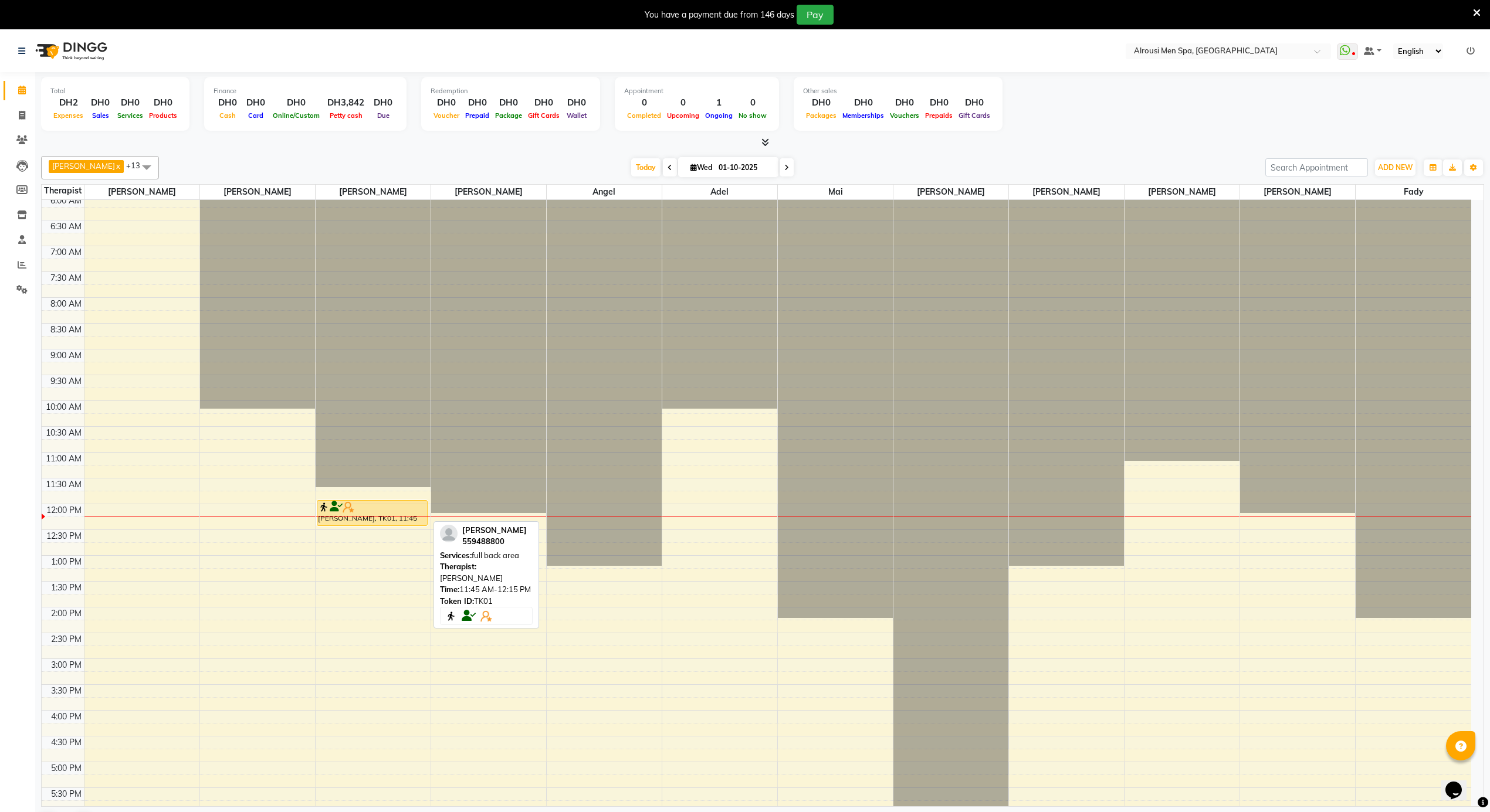
click at [372, 510] on div at bounding box center [373, 507] width 109 height 11
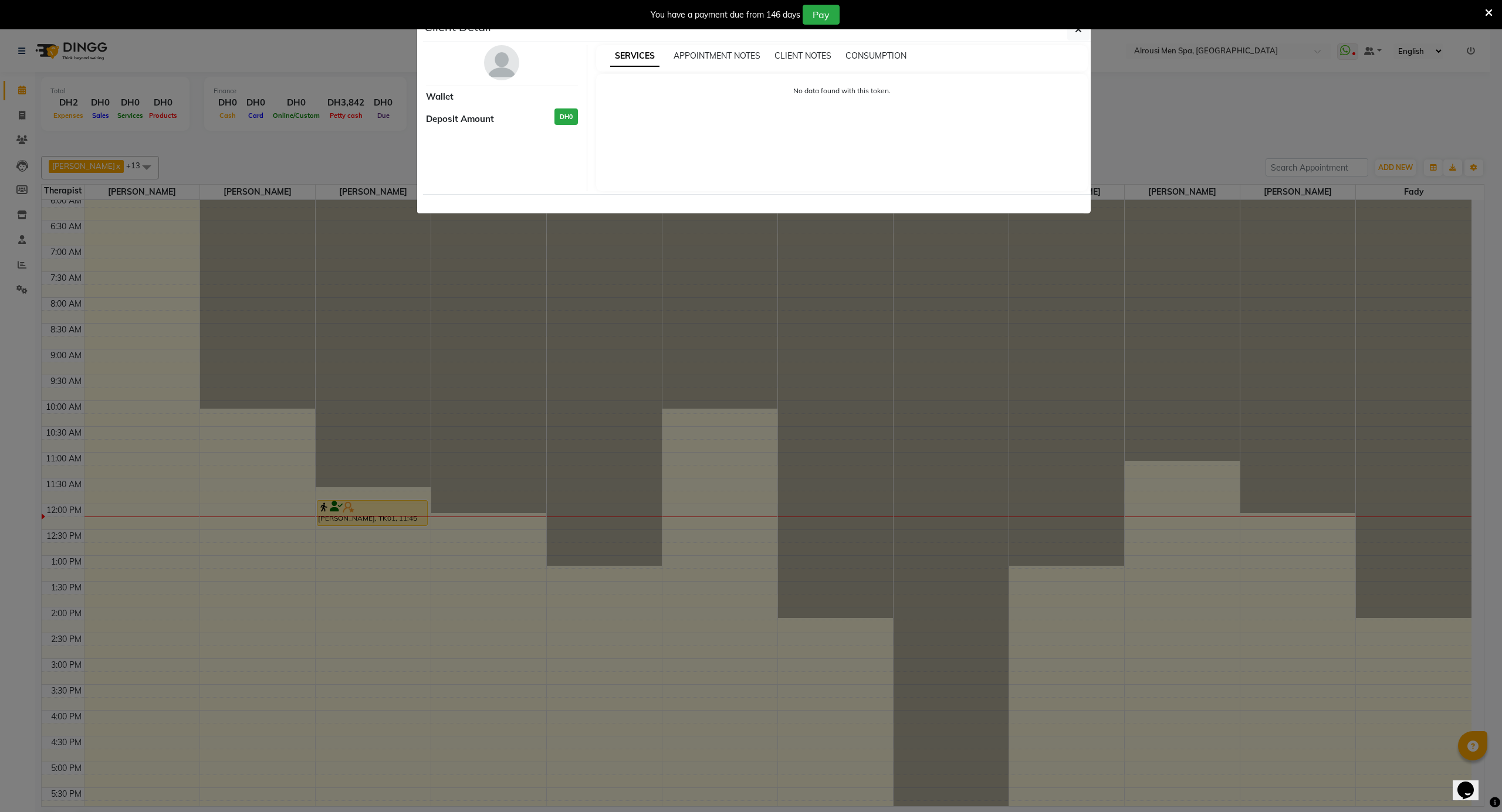
select select "1"
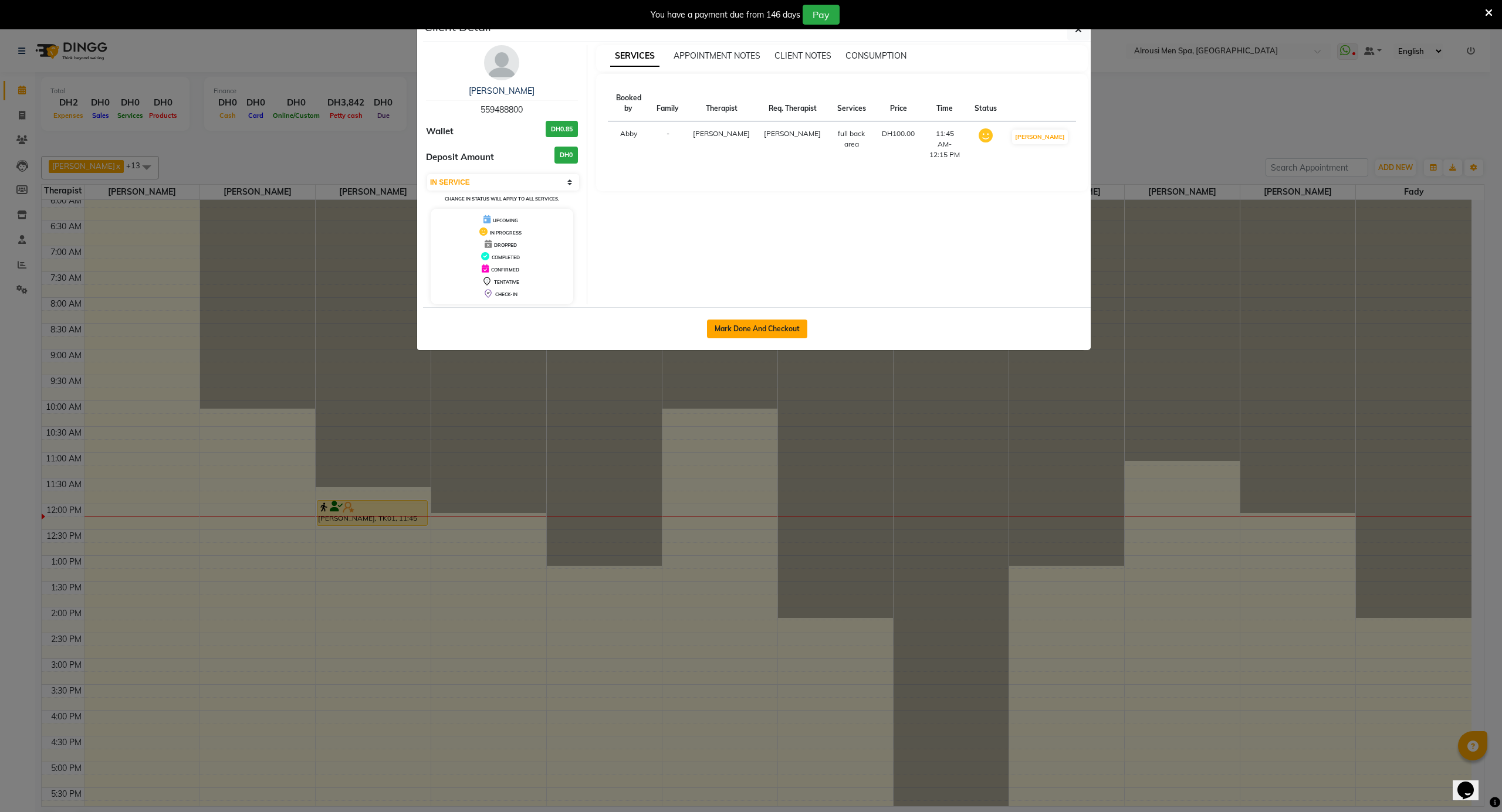
click at [741, 329] on button "Mark Done And Checkout" at bounding box center [757, 329] width 100 height 19
select select "service"
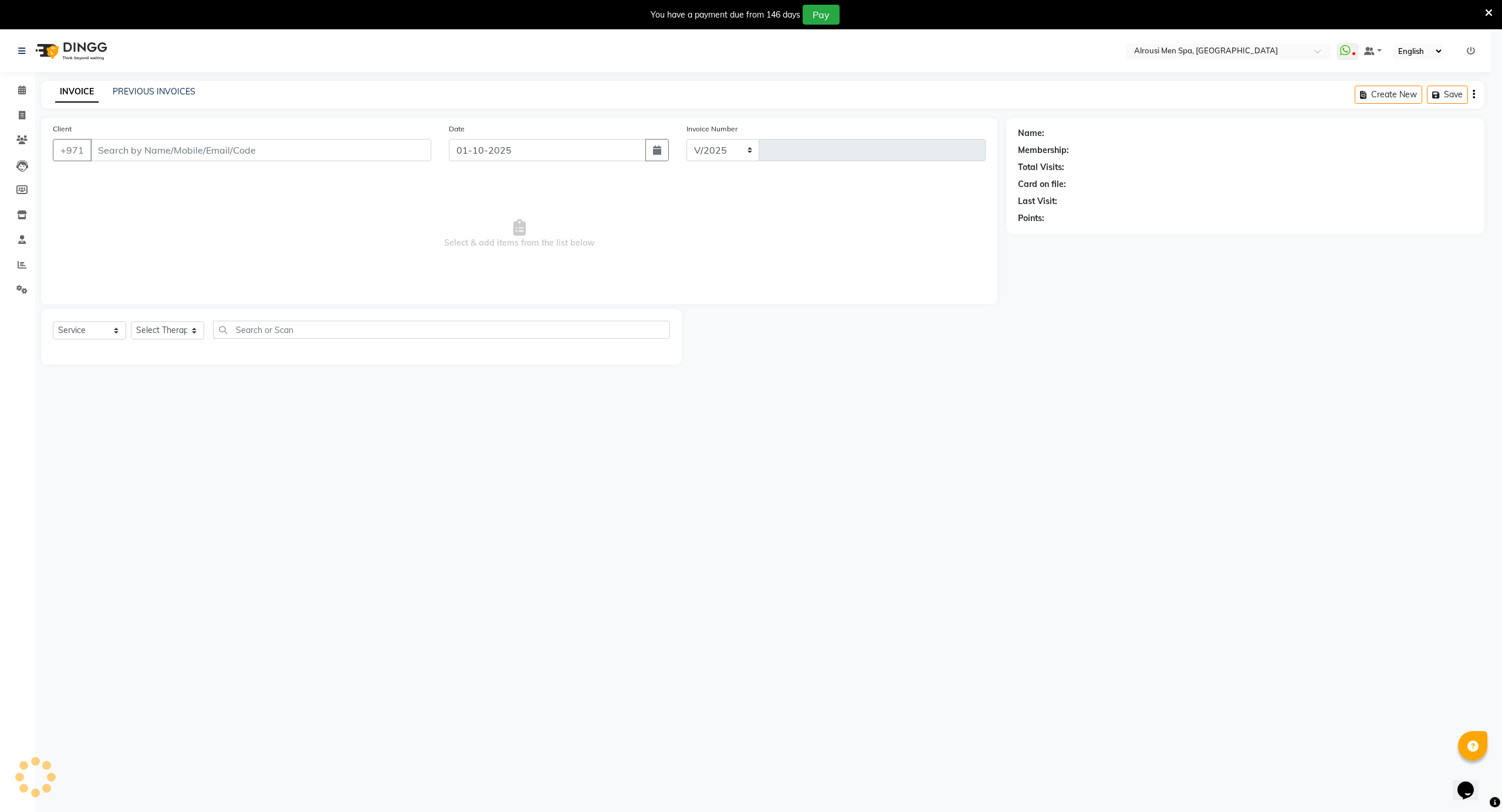
select select "5688"
type input "4172"
type input "559488800"
select select "38891"
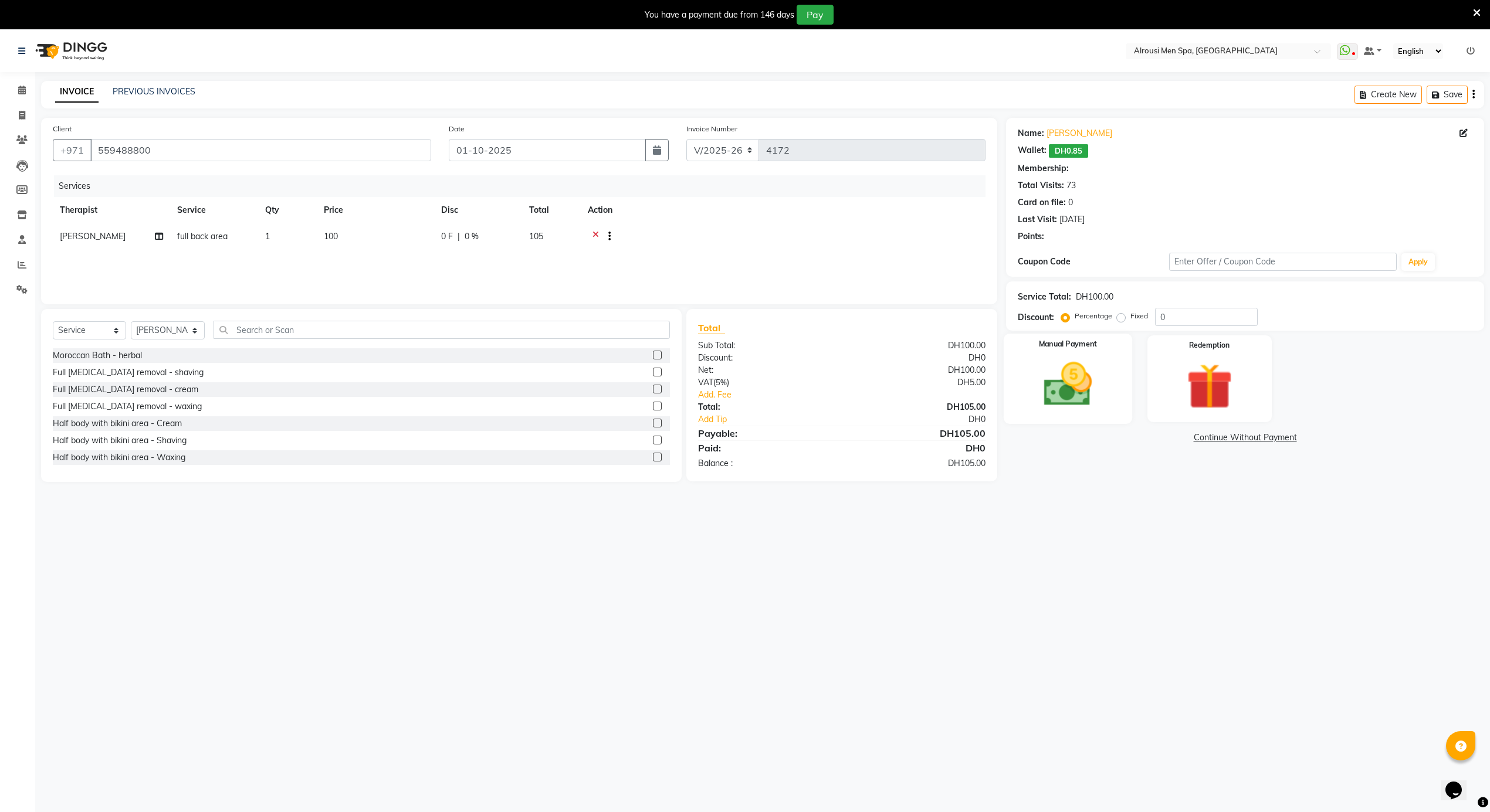
select select "1: Object"
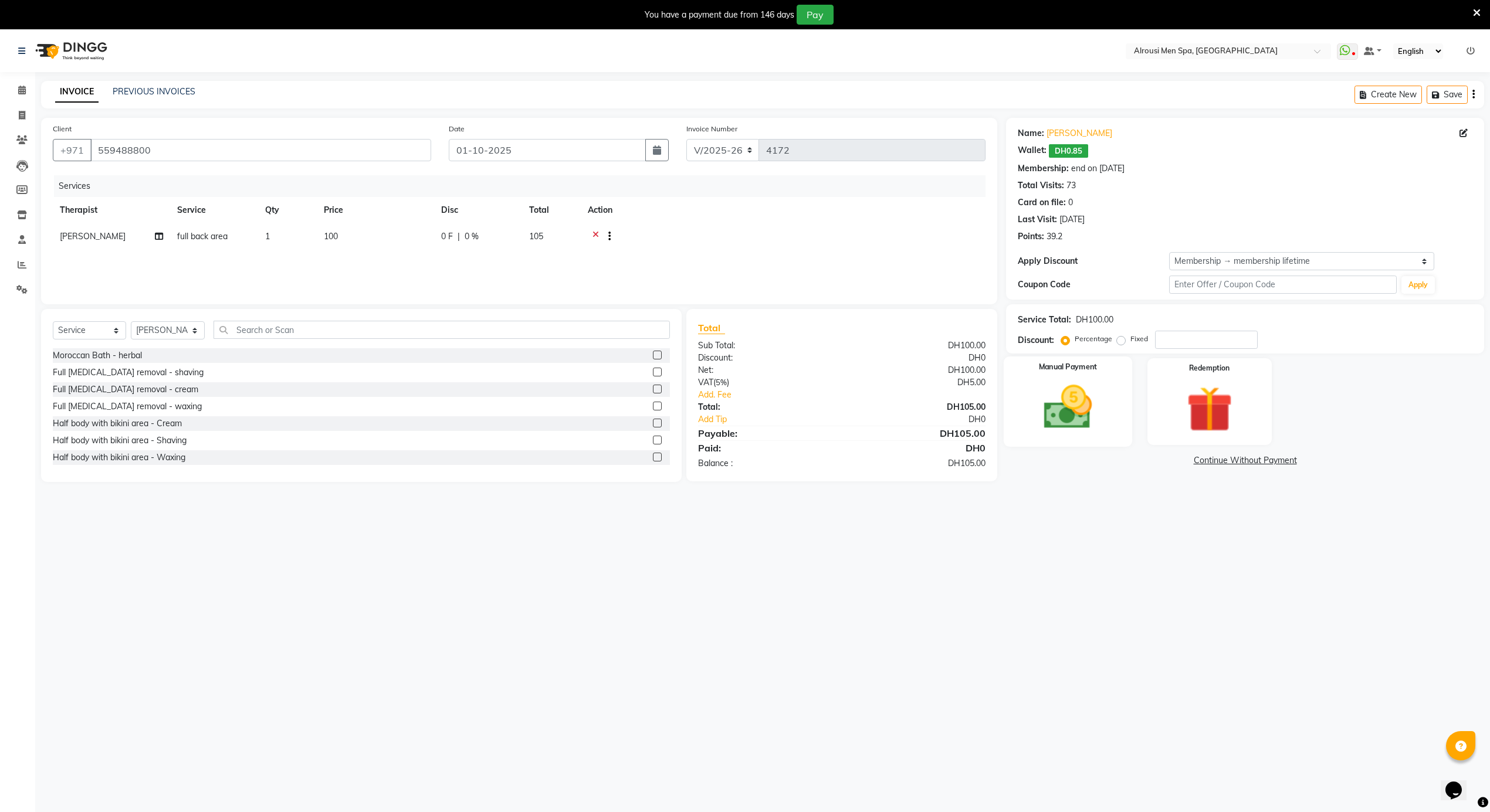
drag, startPoint x: 1068, startPoint y: 411, endPoint x: 1074, endPoint y: 440, distance: 29.6
click at [1068, 412] on img at bounding box center [1068, 407] width 79 height 55
click at [1107, 462] on span "CASH" at bounding box center [1103, 461] width 25 height 13
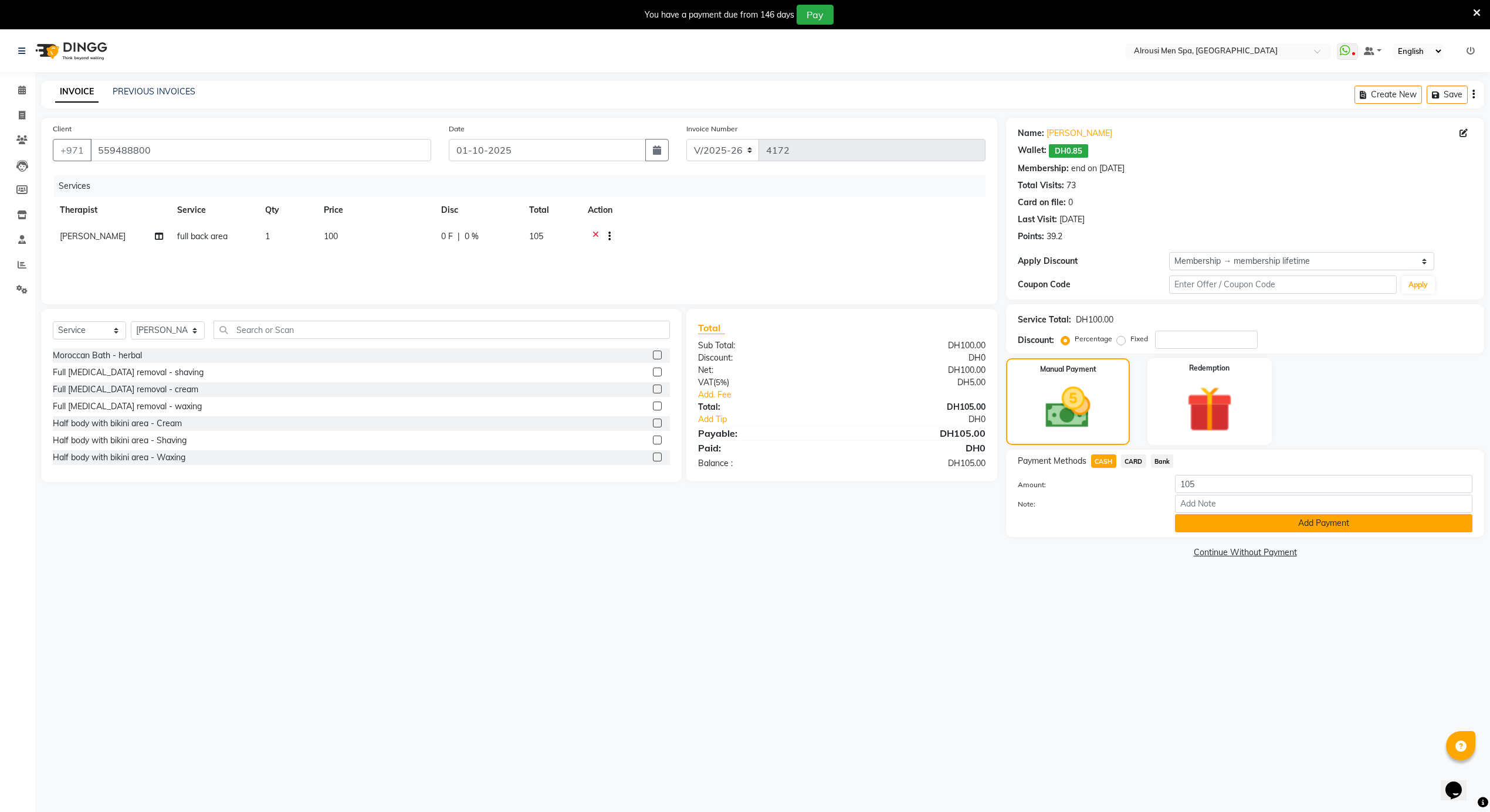
click at [1223, 525] on button "Add Payment" at bounding box center [1324, 523] width 298 height 18
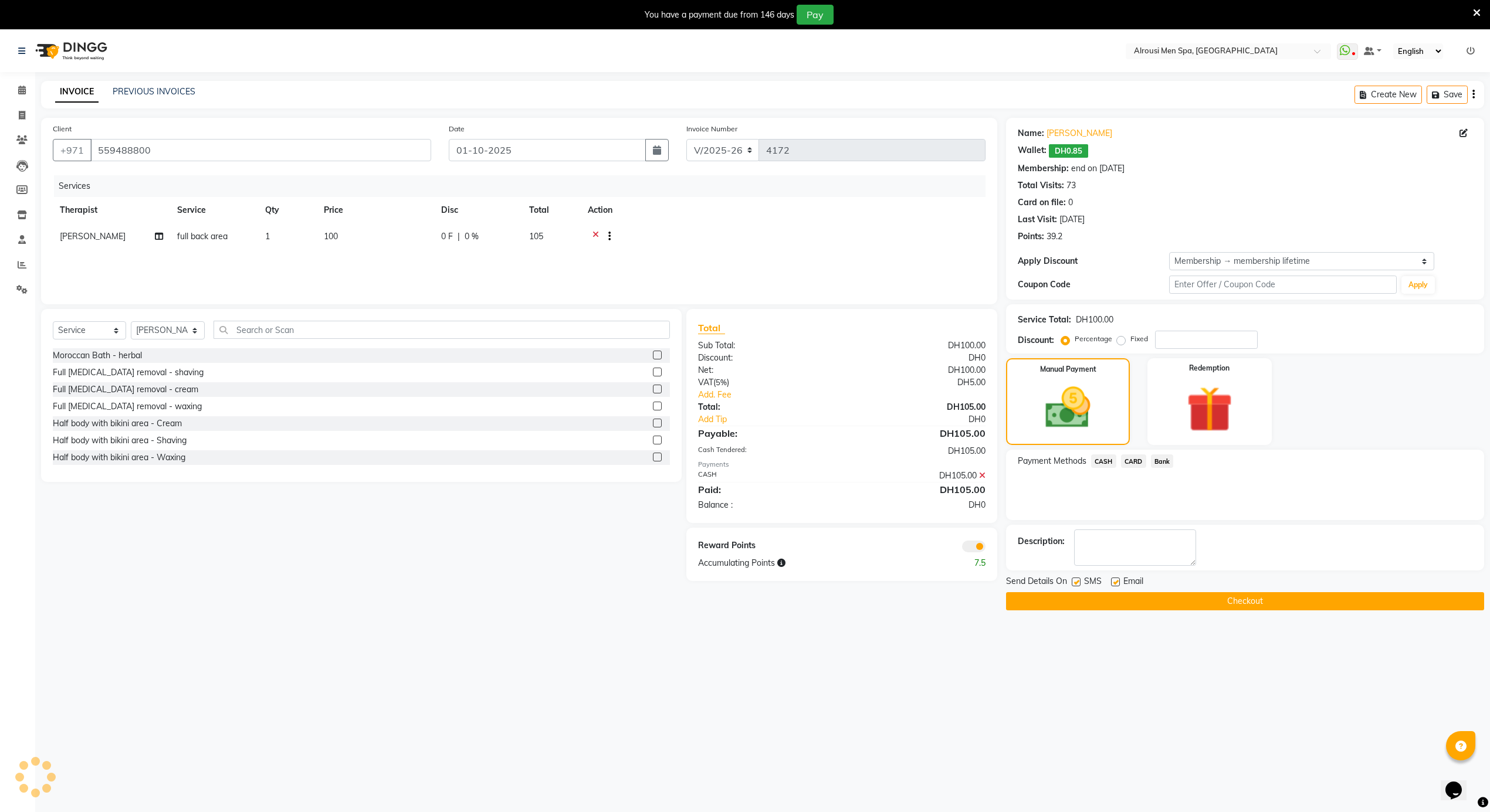
click at [1084, 583] on span "SMS" at bounding box center [1093, 583] width 18 height 15
click at [1076, 585] on label at bounding box center [1076, 581] width 8 height 8
click at [1076, 585] on input "checkbox" at bounding box center [1076, 583] width 8 height 8
checkbox input "false"
click at [1098, 606] on button "Checkout" at bounding box center [1245, 601] width 478 height 18
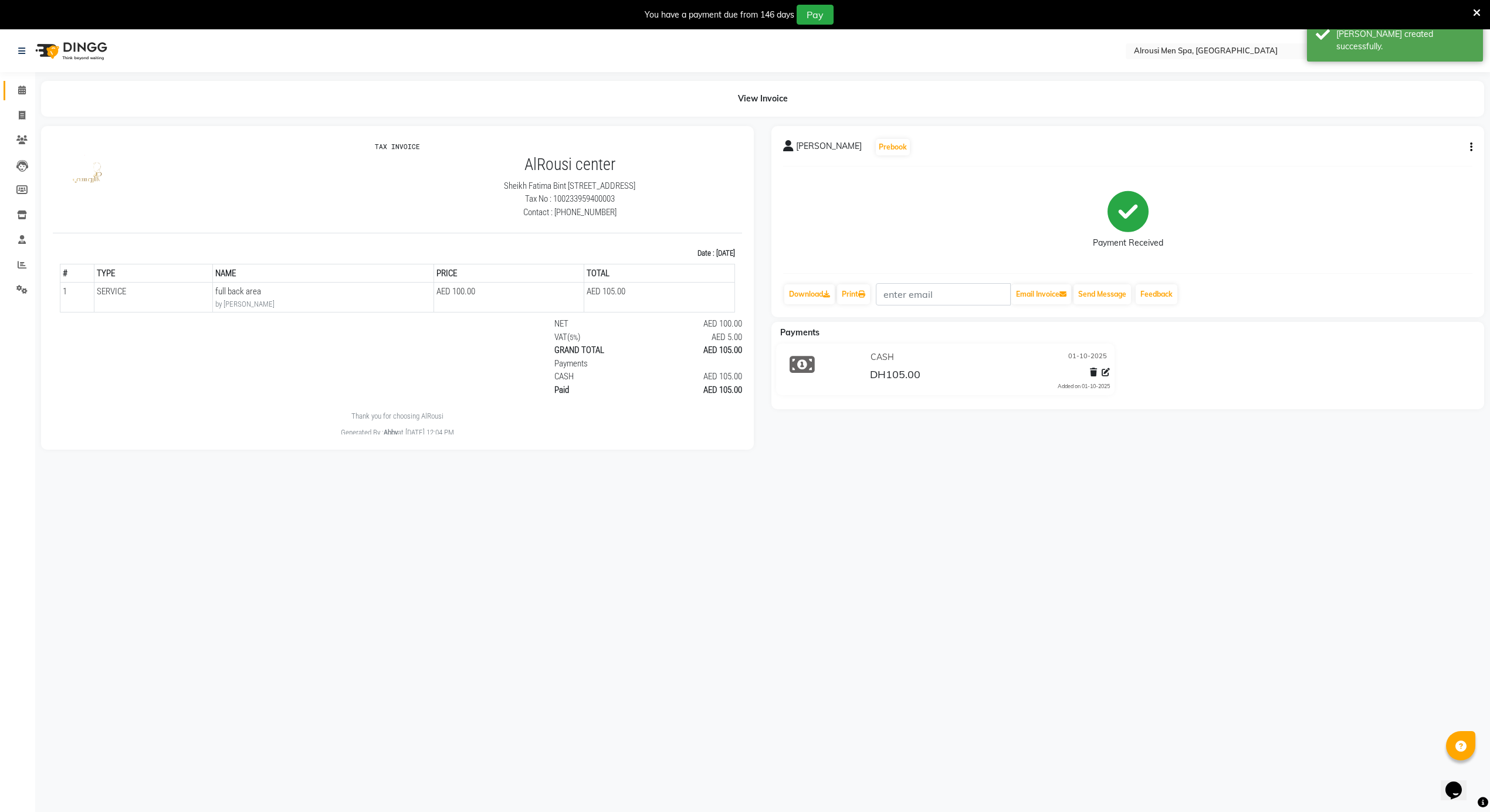
click at [20, 98] on link "Calendar" at bounding box center [18, 90] width 28 height 20
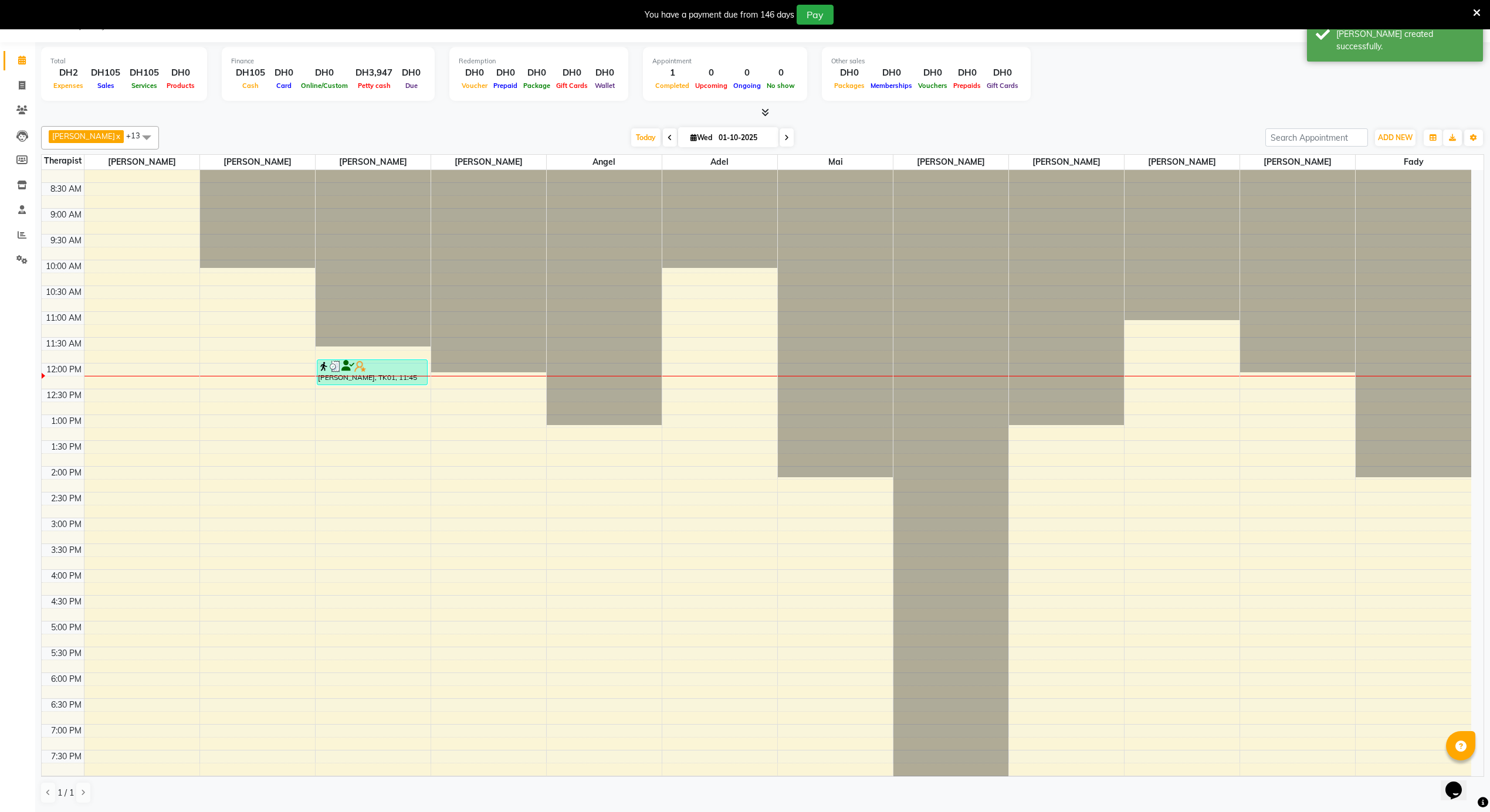
scroll to position [420, 0]
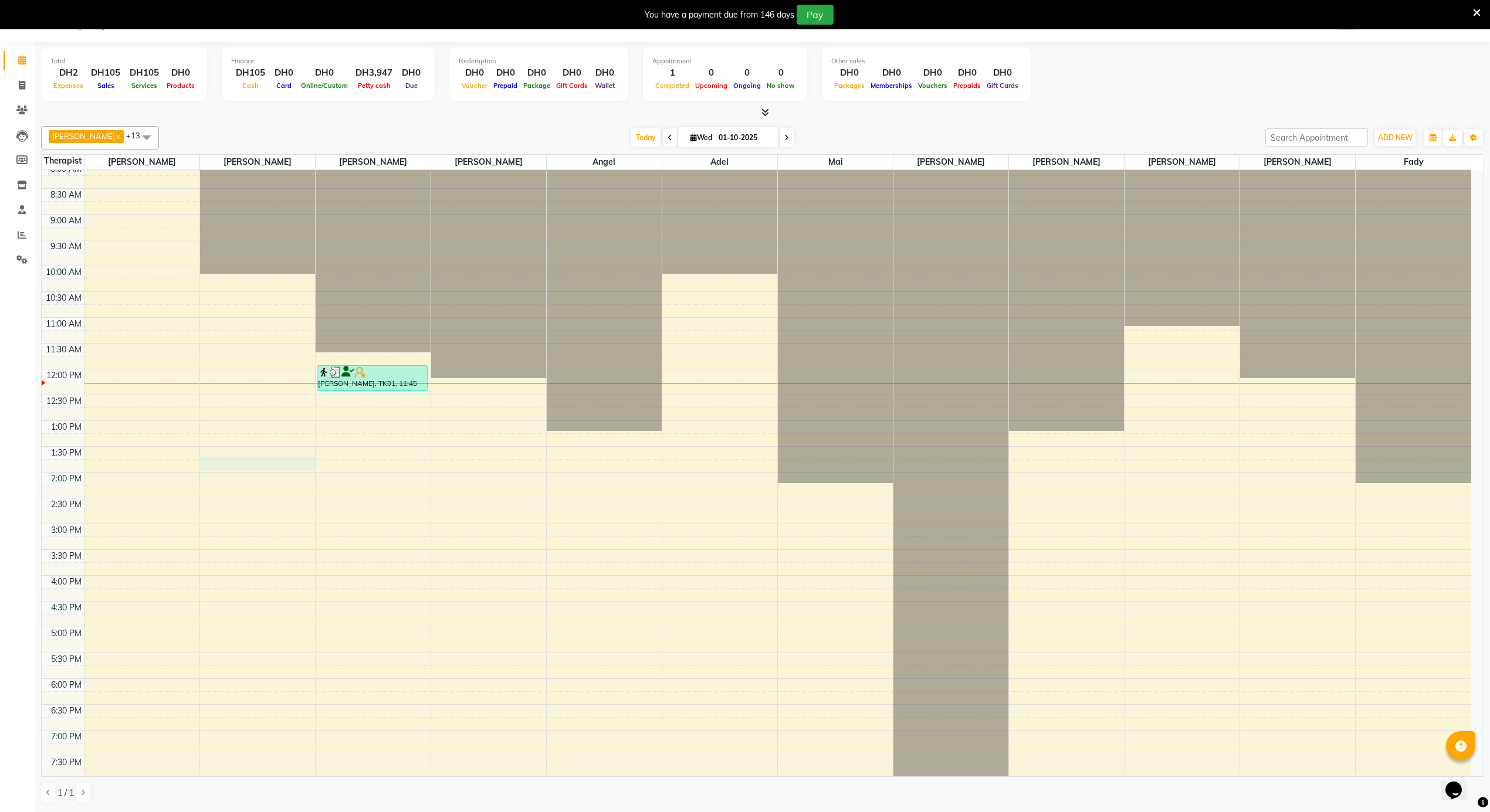
click at [313, 467] on div "12:00 AM 12:30 AM 1:00 AM 1:30 AM 2:00 AM 2:30 AM 3:00 AM 3:30 AM 4:00 AM 4:30 …" at bounding box center [756, 369] width 1430 height 1238
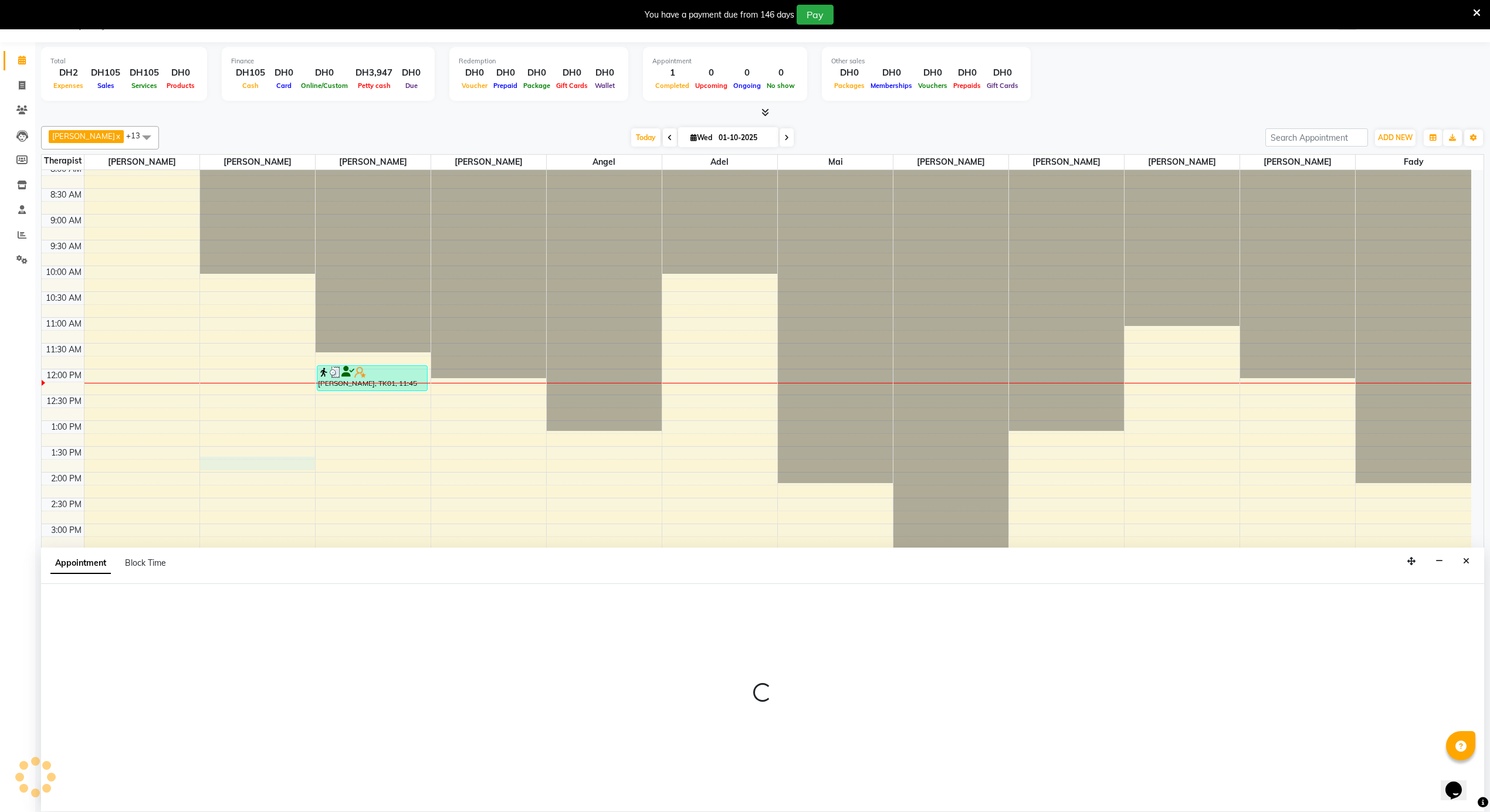
select select "38890"
select select "810"
select select "tentative"
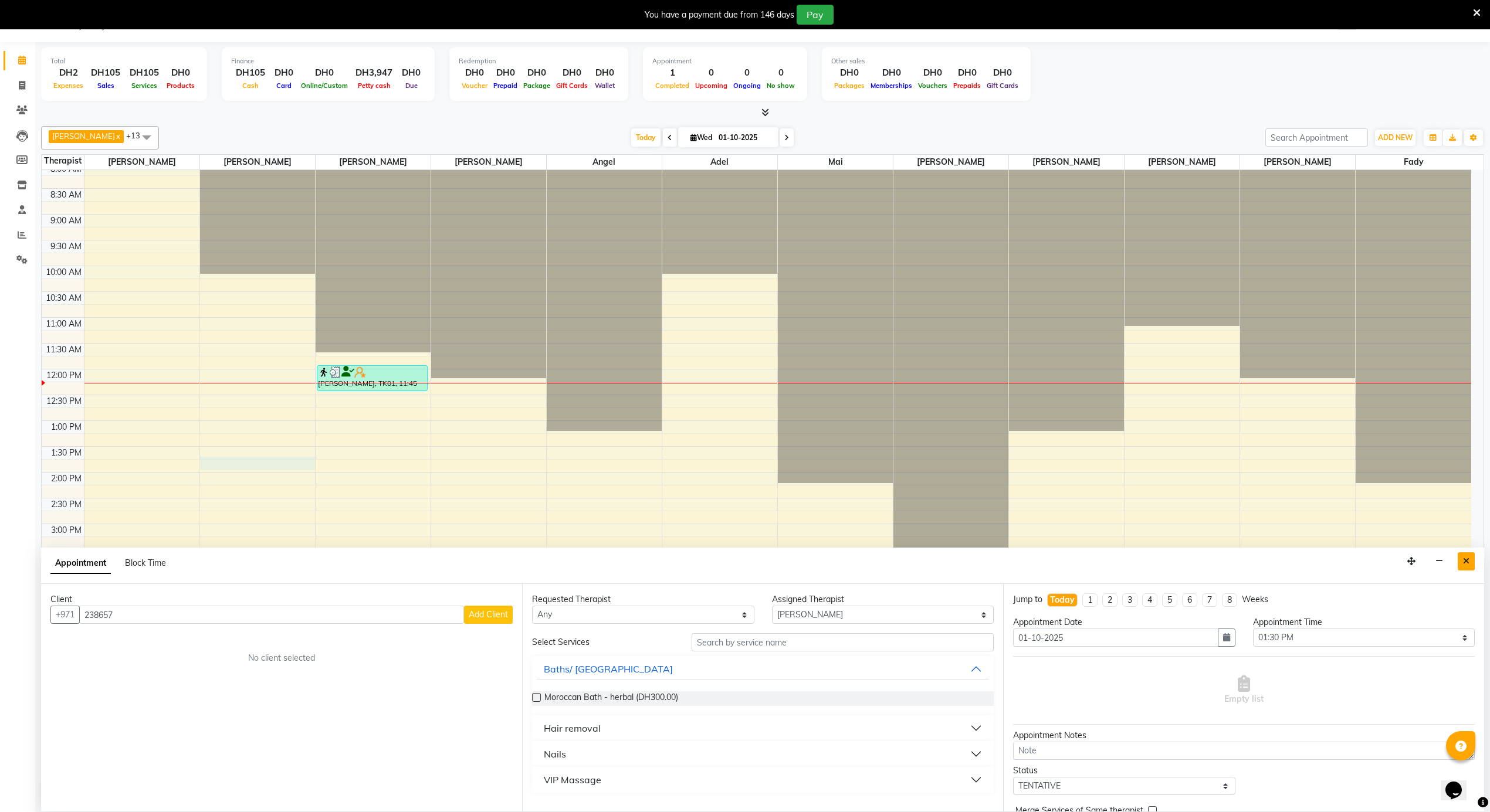
type input "238657"
click at [1466, 561] on icon "Close" at bounding box center [1466, 561] width 7 height 8
